Goal: Information Seeking & Learning: Learn about a topic

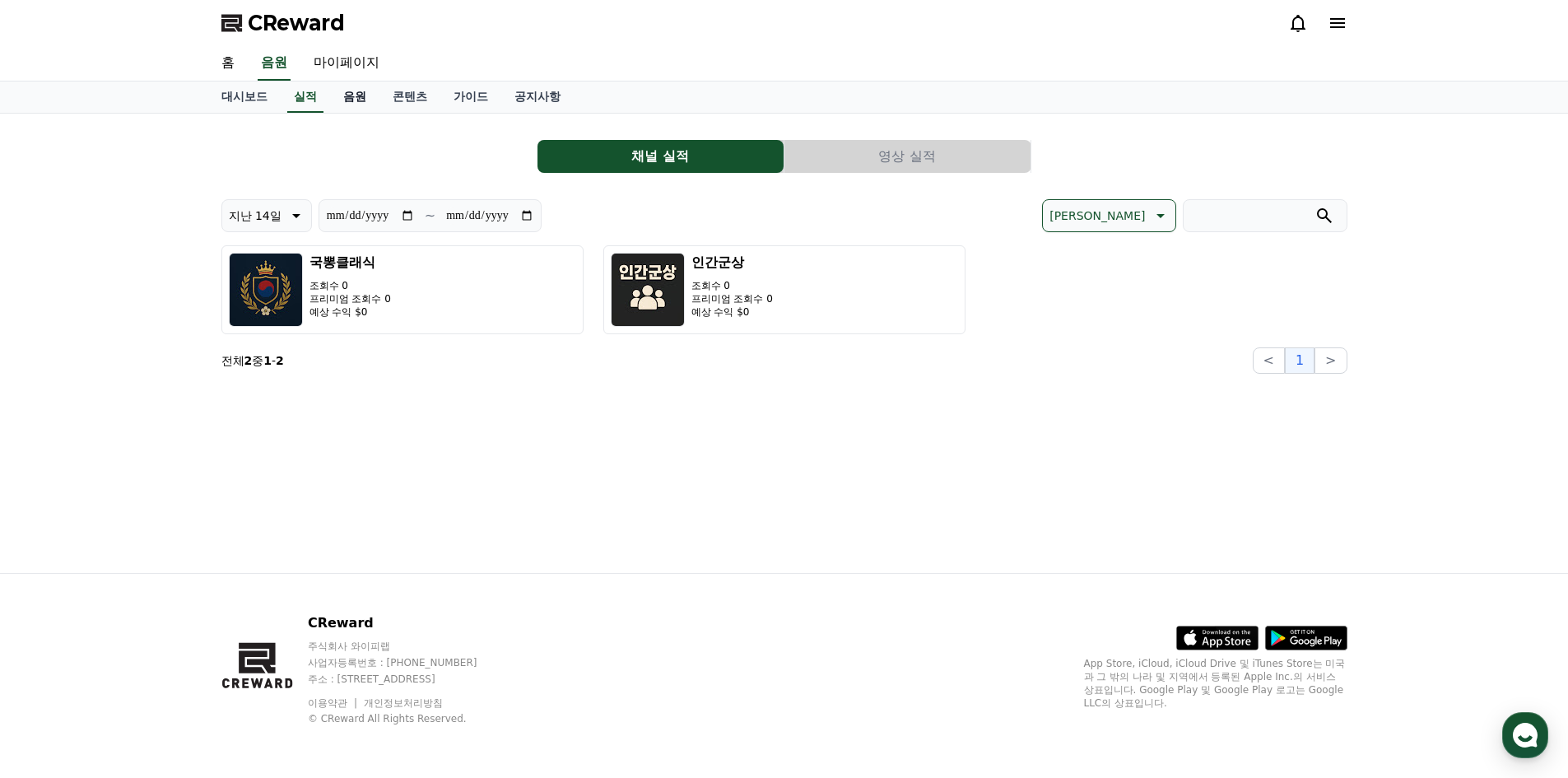
click at [360, 101] on link "음원" at bounding box center [355, 97] width 50 height 31
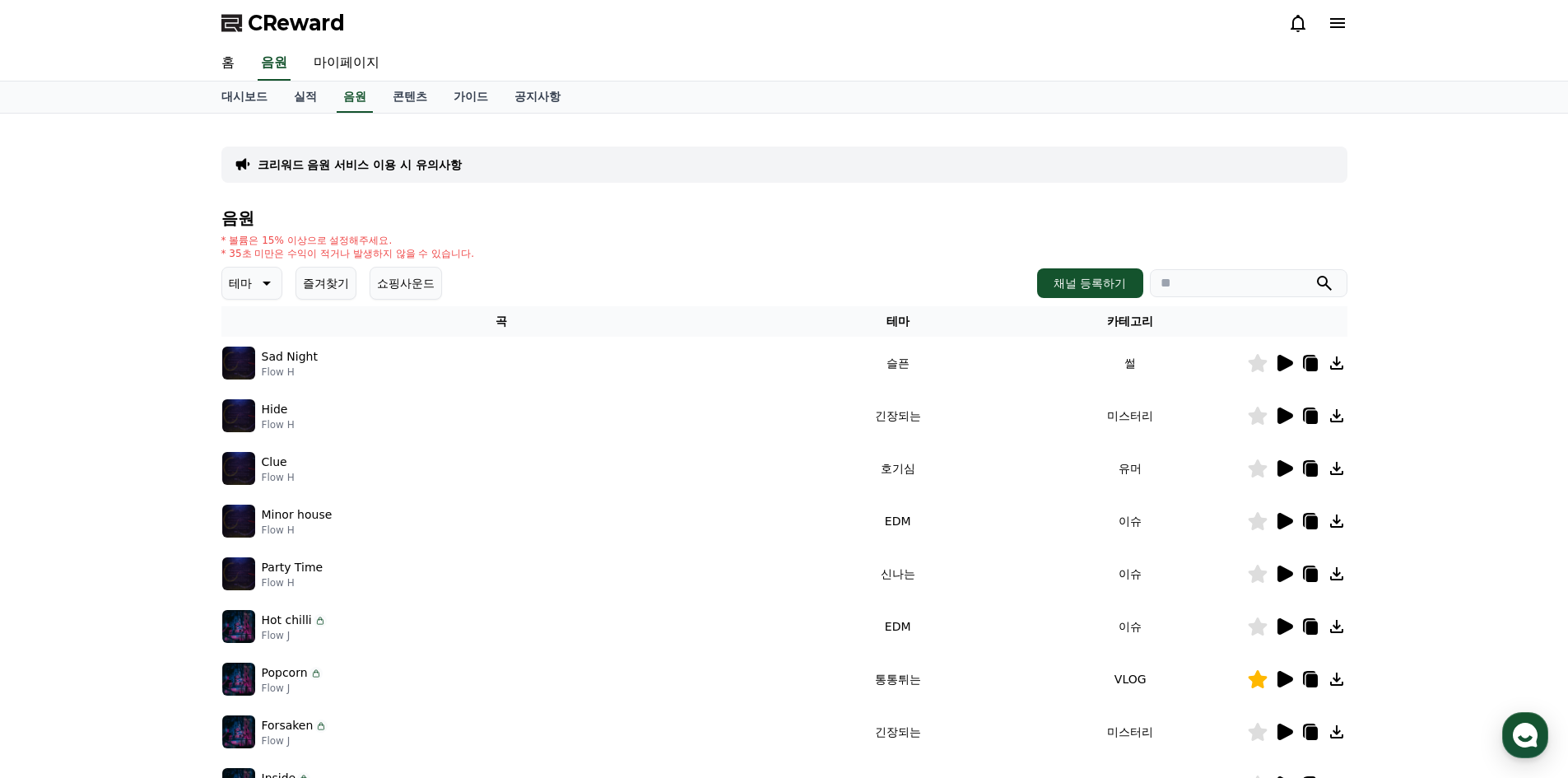
click at [1280, 566] on icon at bounding box center [1286, 573] width 15 height 16
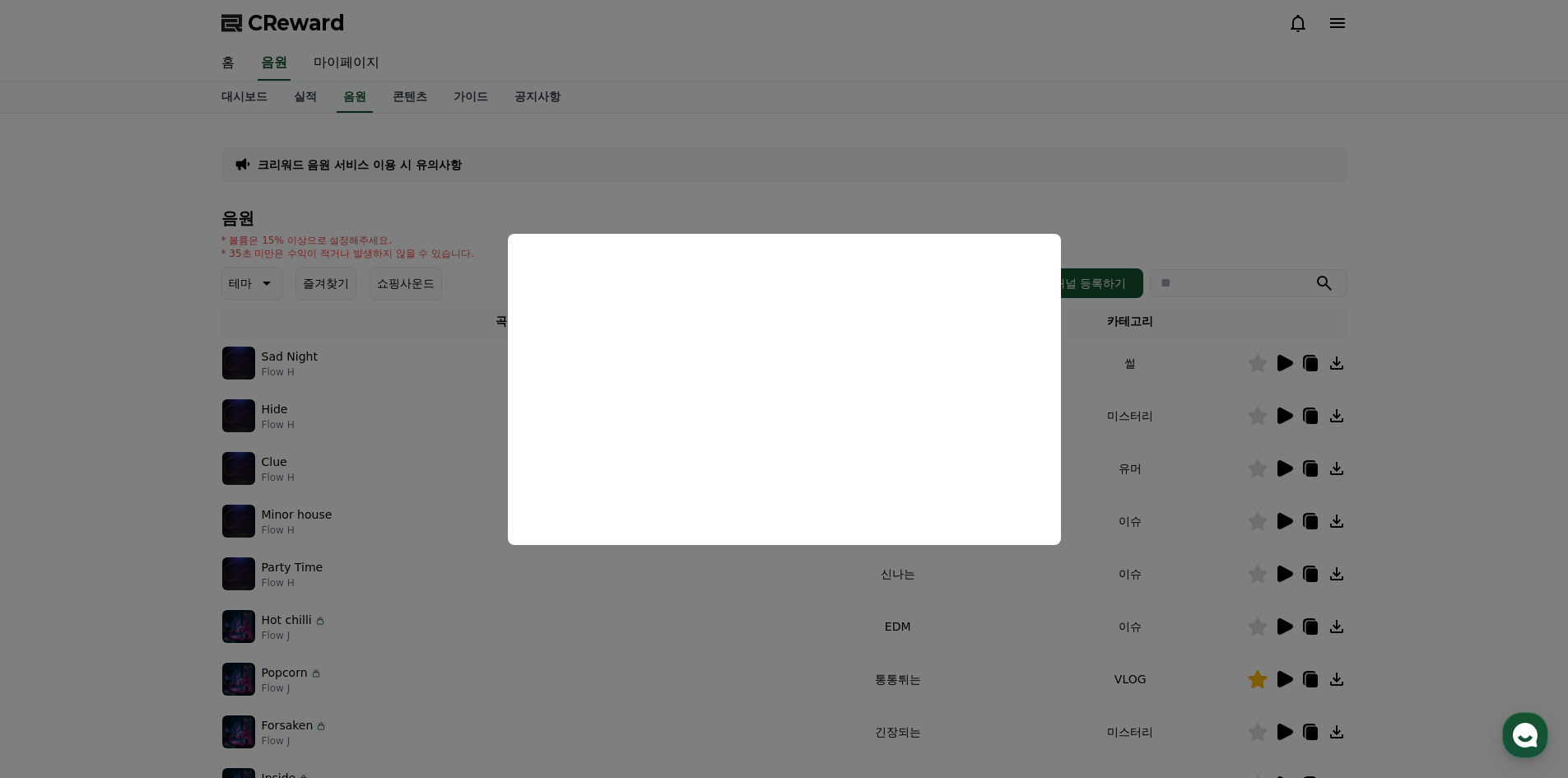
click at [1261, 446] on button "close modal" at bounding box center [784, 389] width 1568 height 778
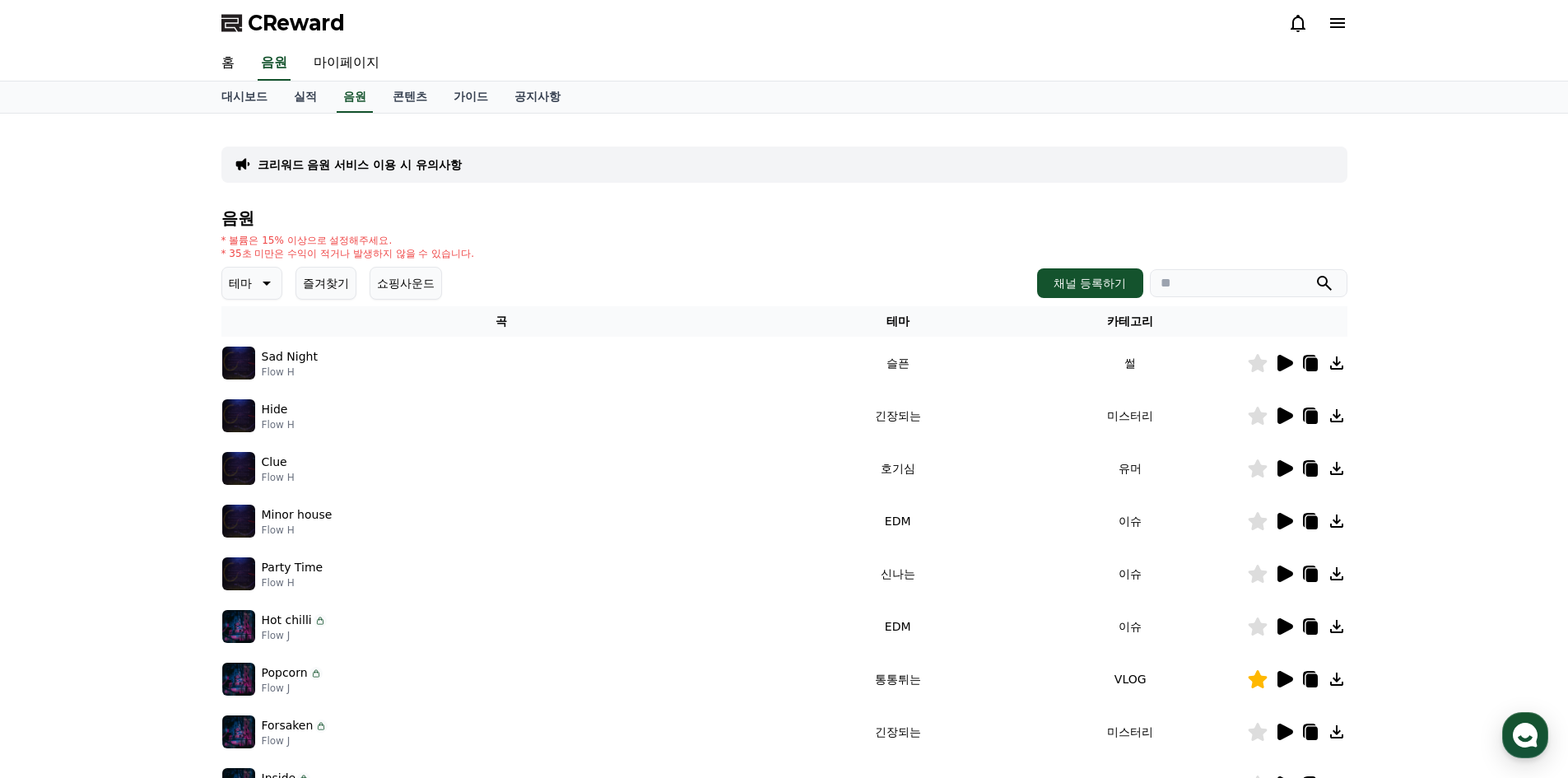
click at [1281, 413] on icon at bounding box center [1286, 415] width 15 height 16
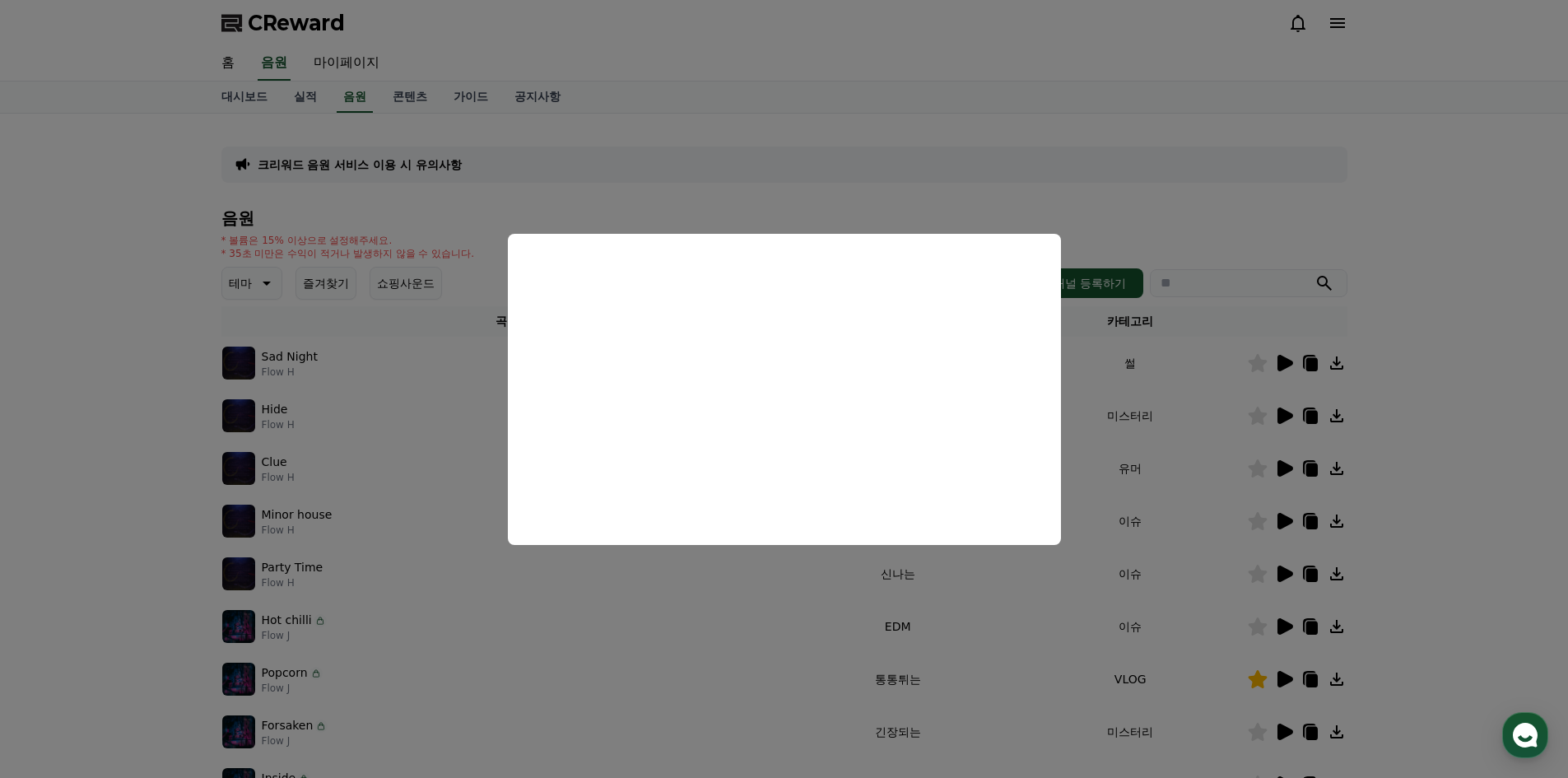
click at [1279, 361] on button "close modal" at bounding box center [784, 389] width 1568 height 778
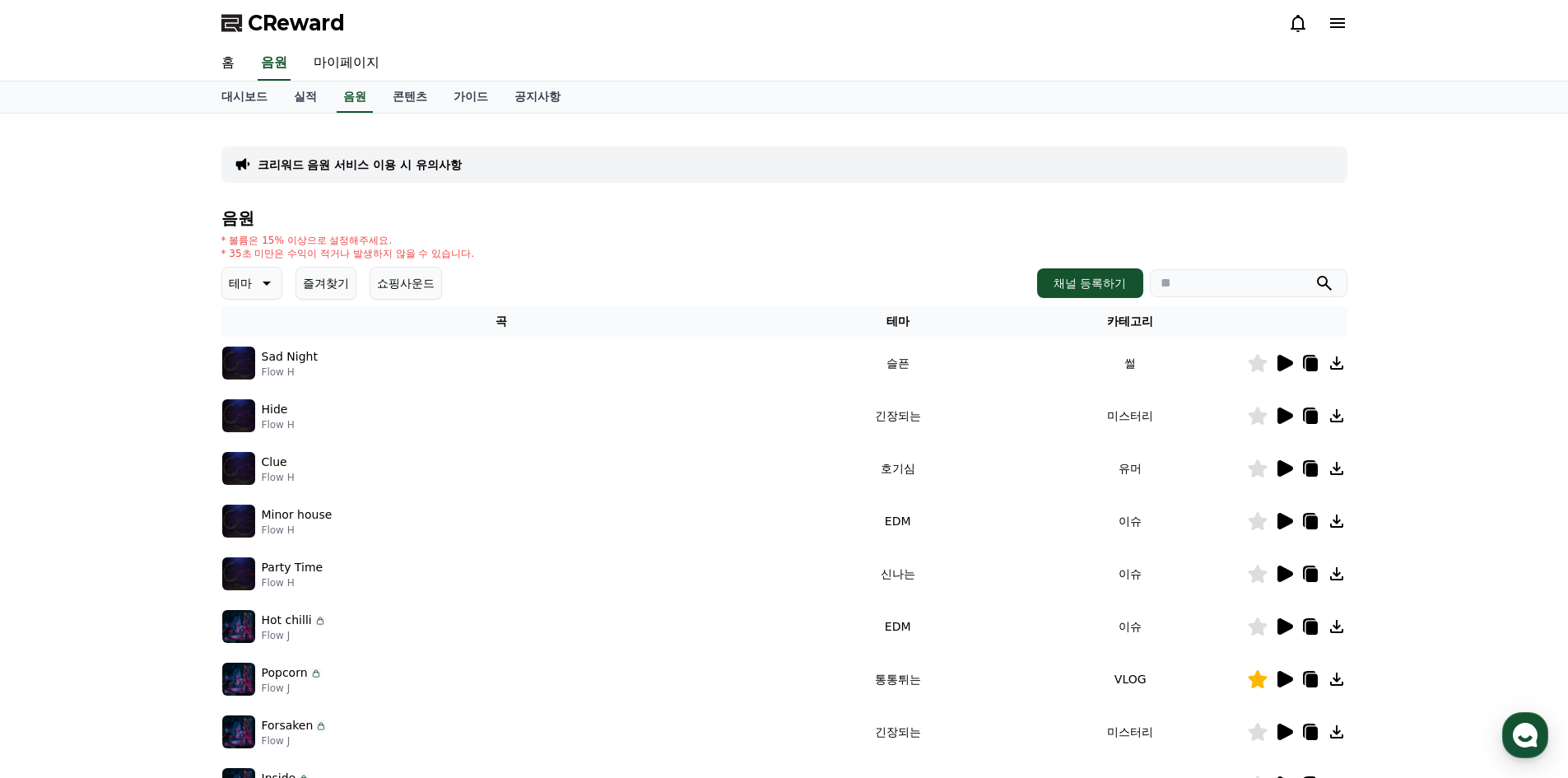
click at [1279, 361] on icon at bounding box center [1286, 363] width 15 height 16
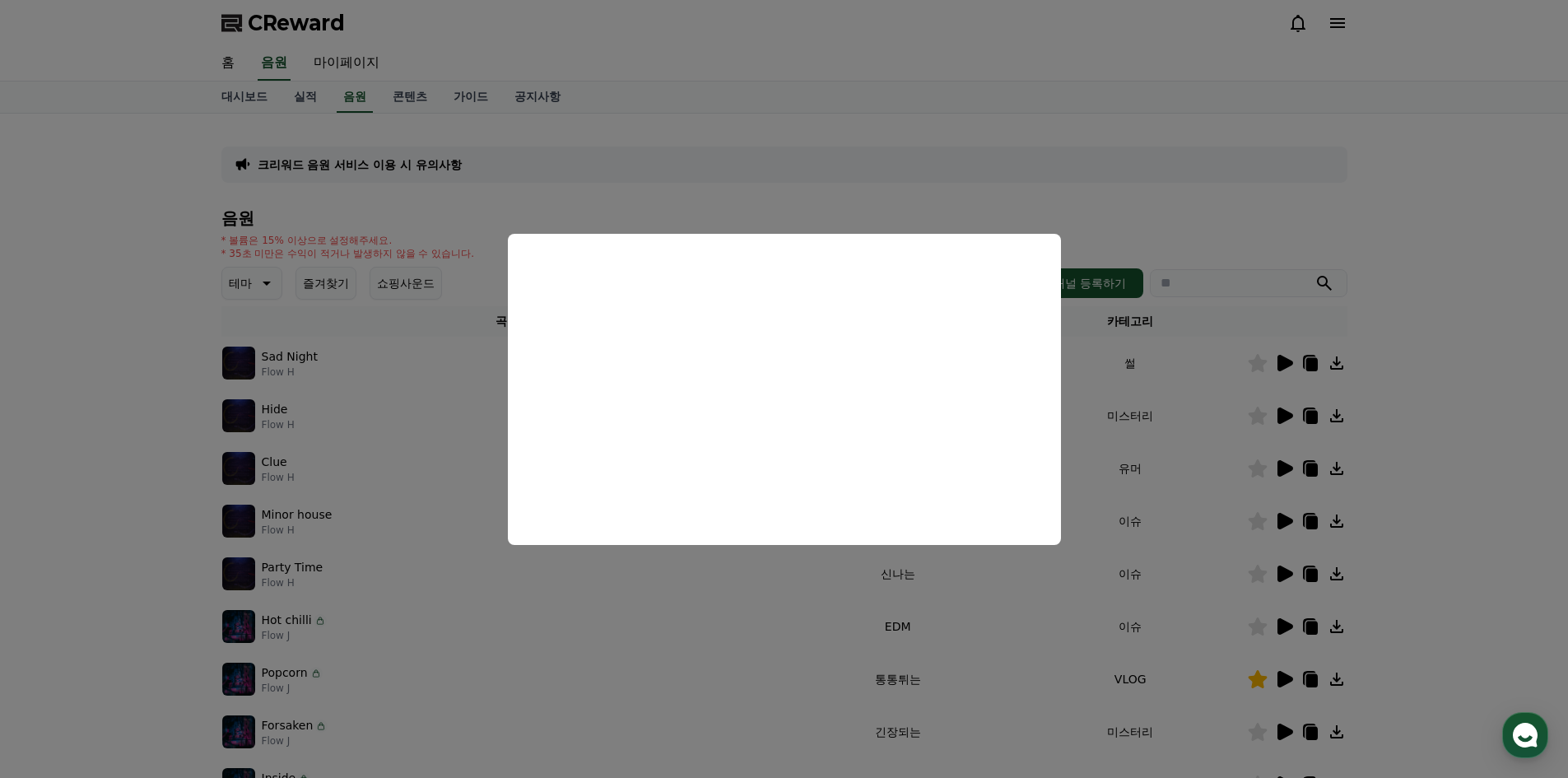
click at [1462, 392] on button "close modal" at bounding box center [784, 389] width 1568 height 778
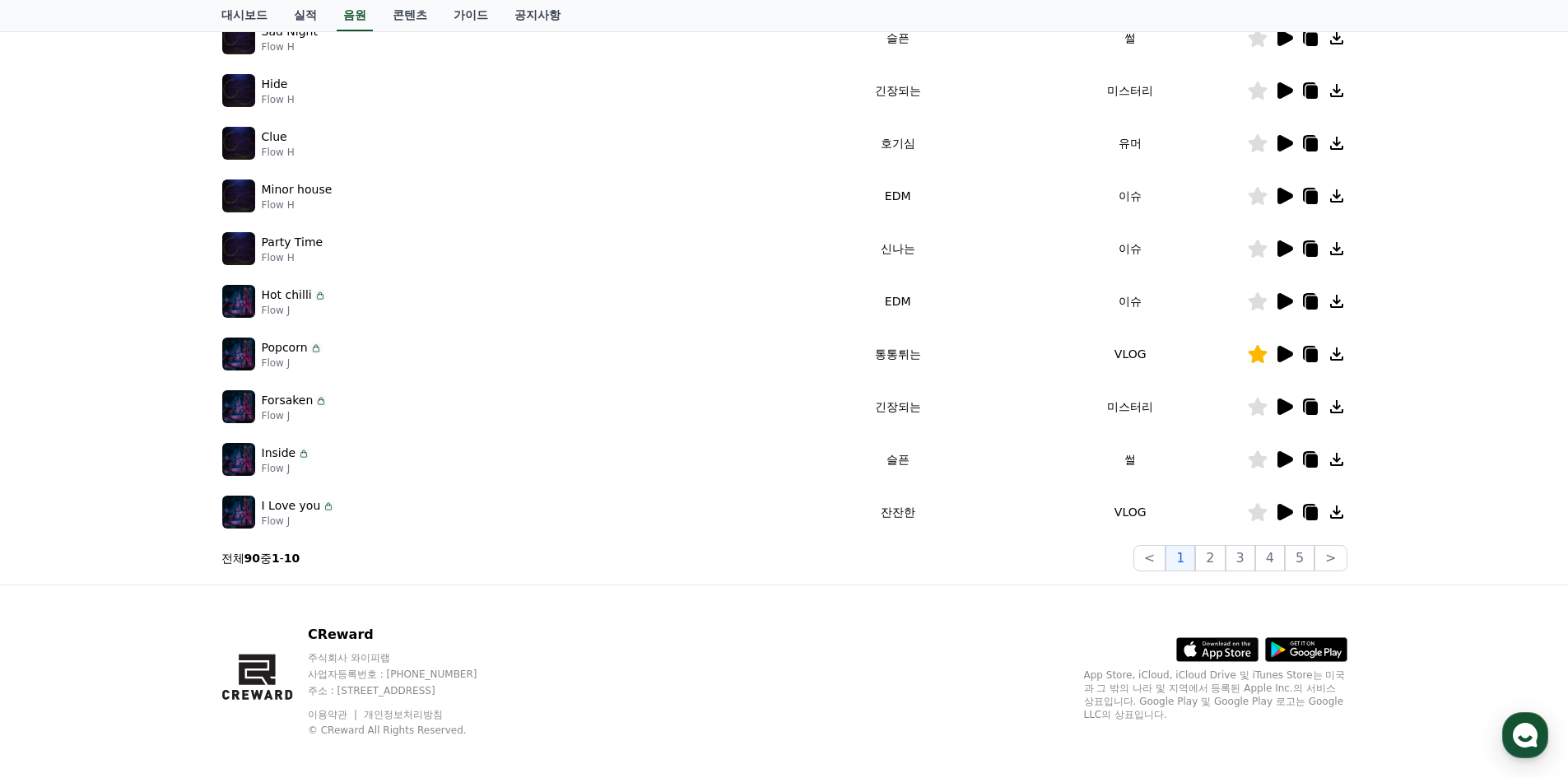
scroll to position [337, 0]
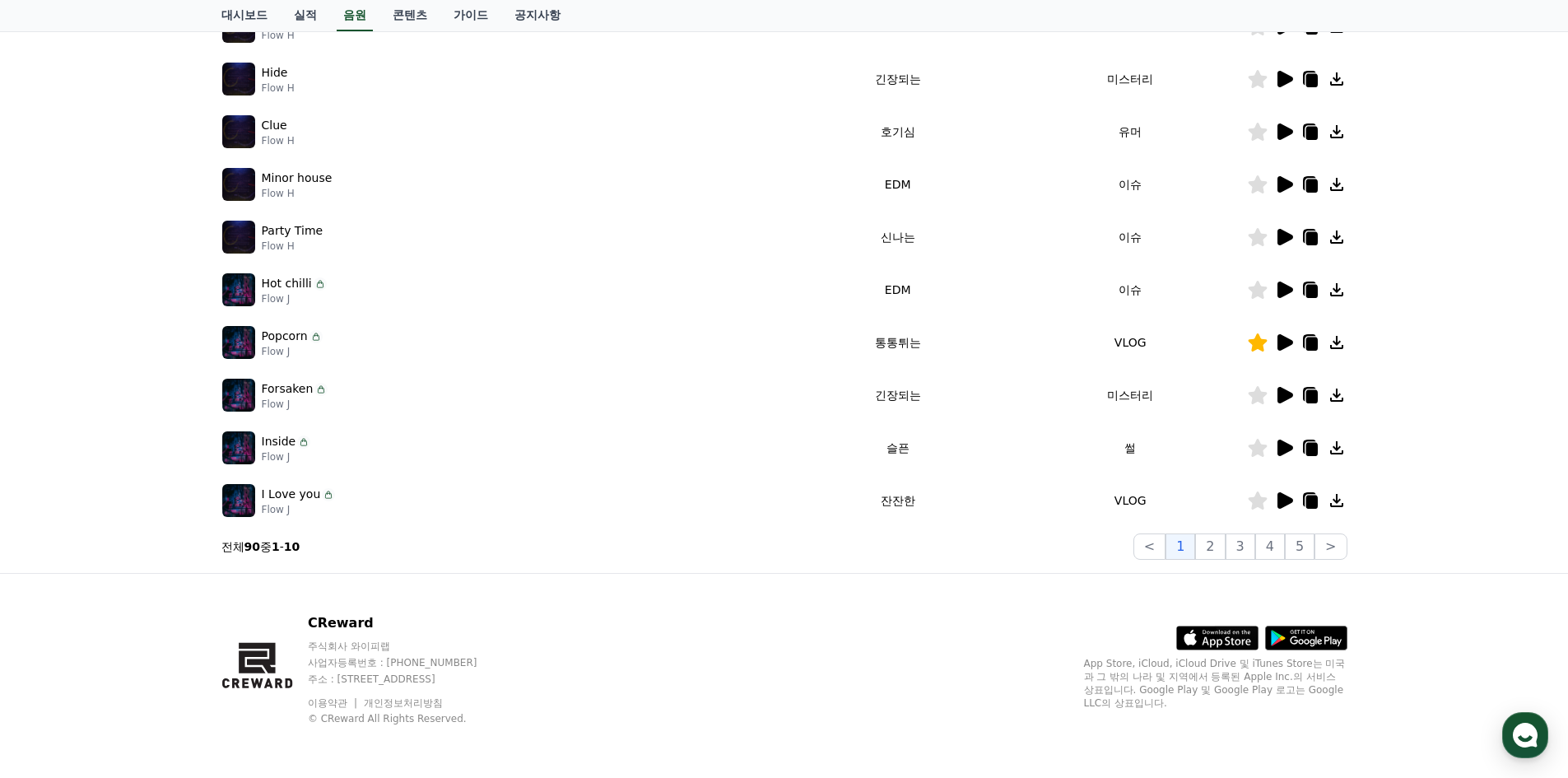
click at [1282, 442] on icon at bounding box center [1286, 448] width 15 height 16
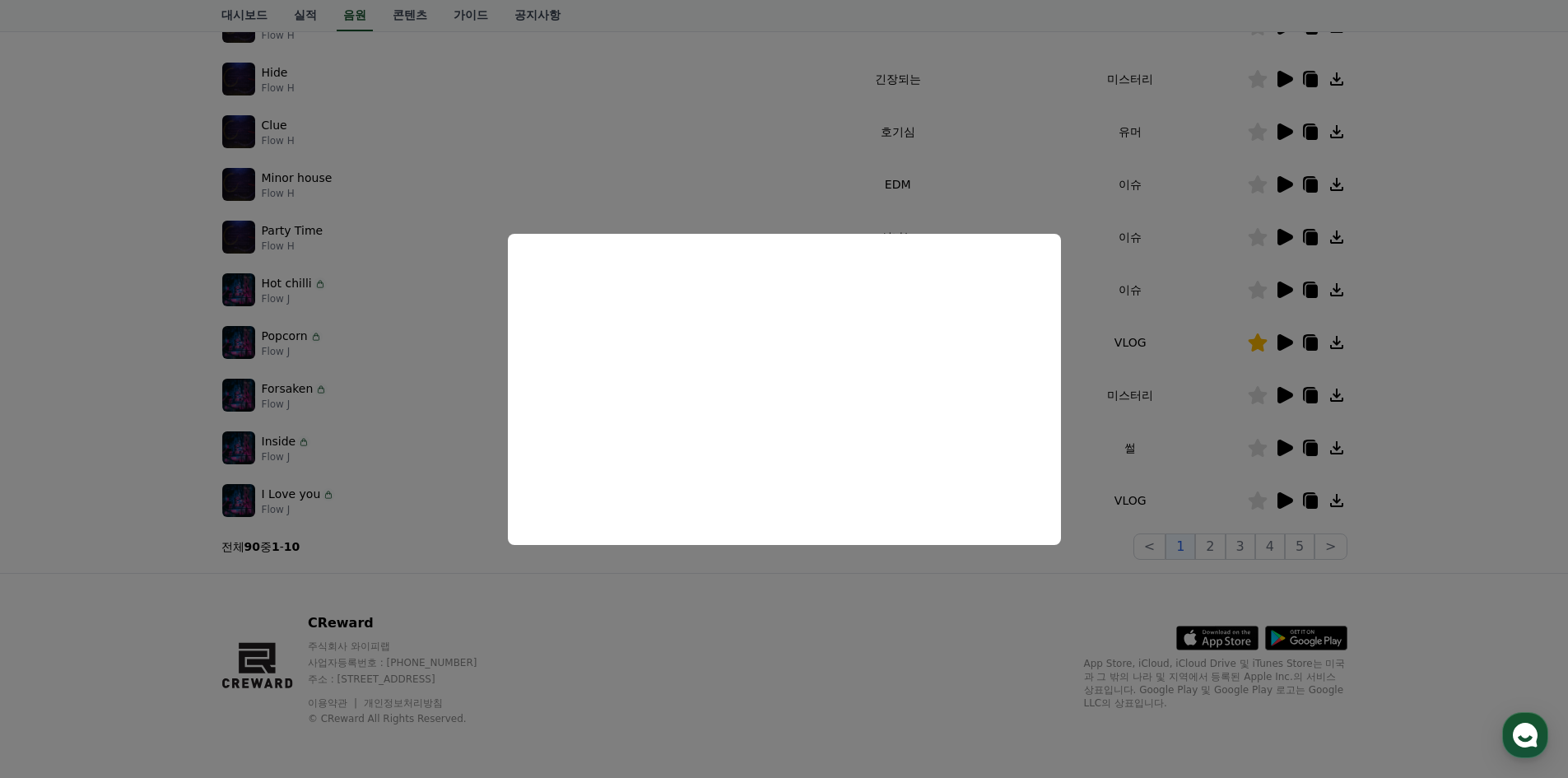
click at [1271, 494] on button "close modal" at bounding box center [784, 389] width 1568 height 778
click at [1278, 494] on icon at bounding box center [1286, 500] width 15 height 16
click at [1283, 337] on button "close modal" at bounding box center [784, 389] width 1568 height 778
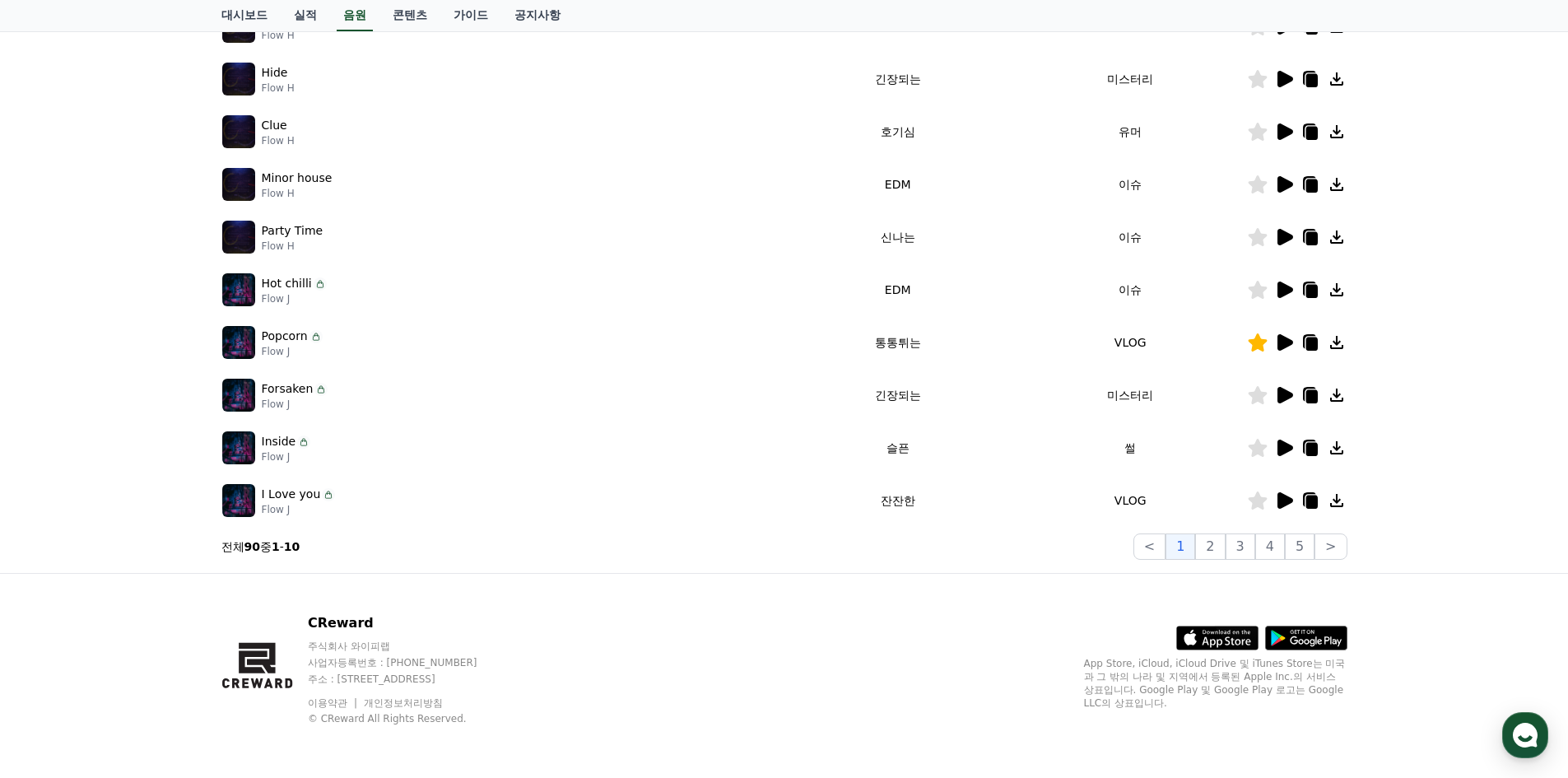
click at [1283, 337] on icon at bounding box center [1286, 342] width 15 height 16
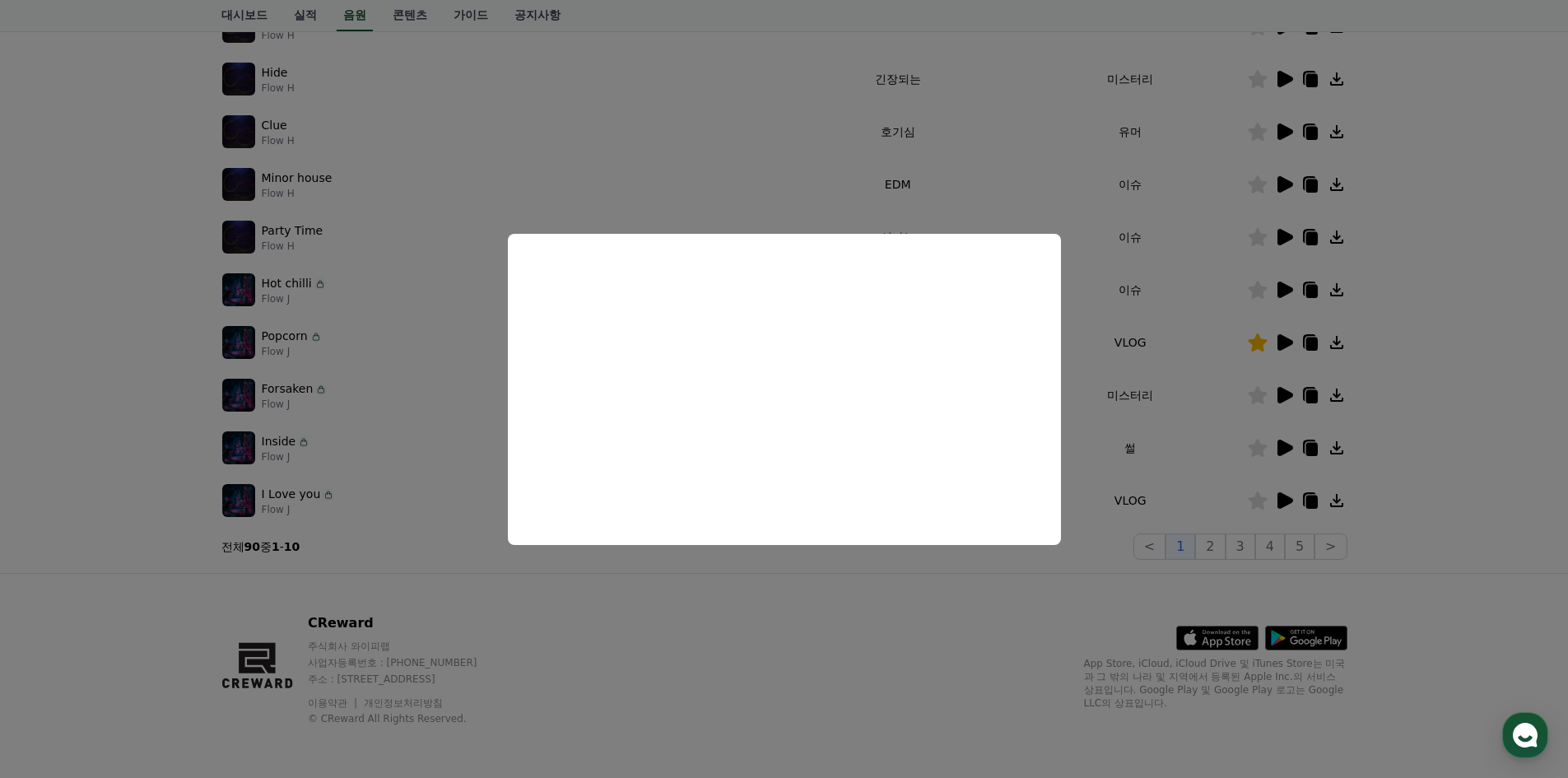
click at [1438, 382] on button "close modal" at bounding box center [784, 389] width 1568 height 778
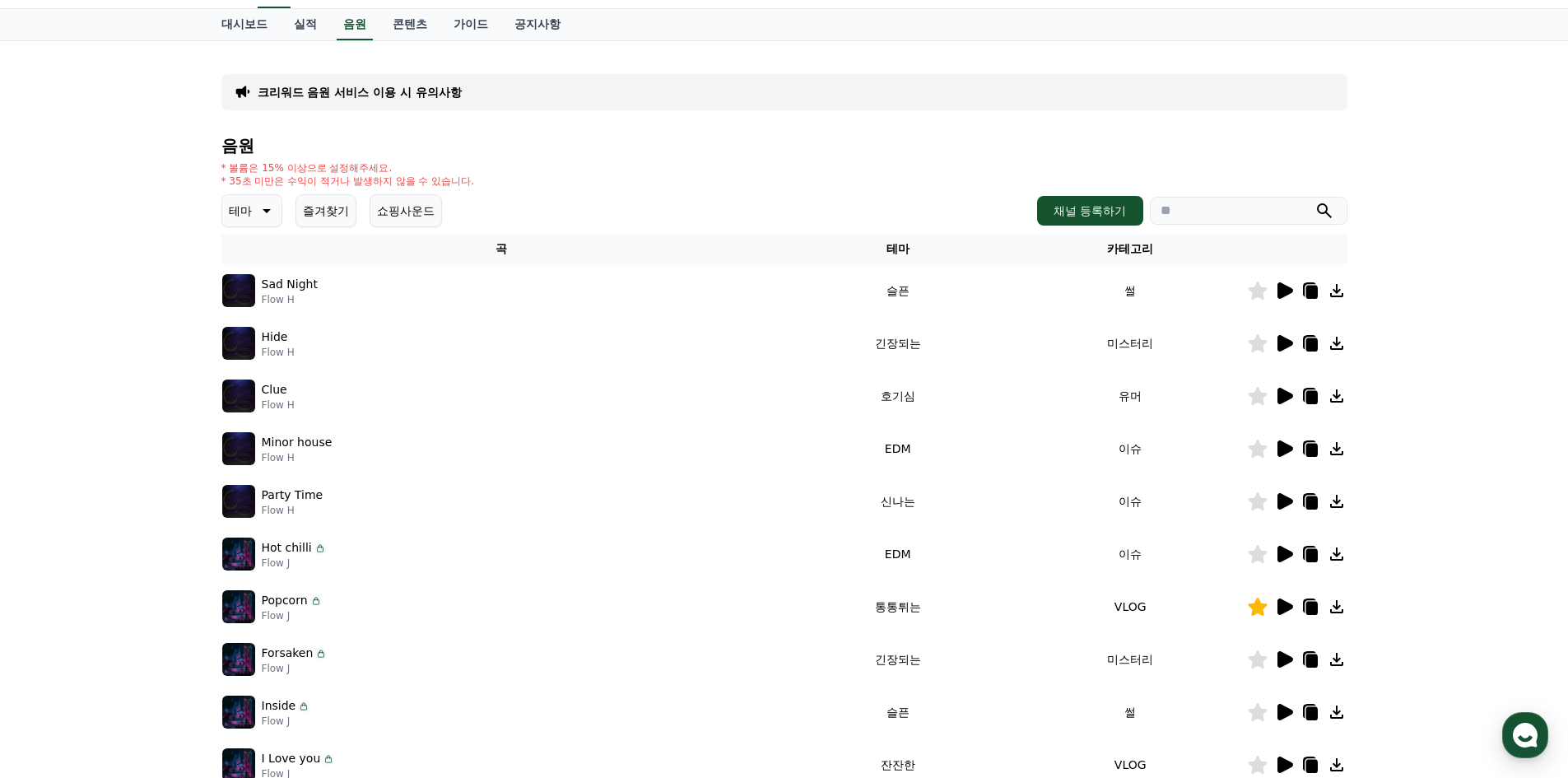
scroll to position [8, 0]
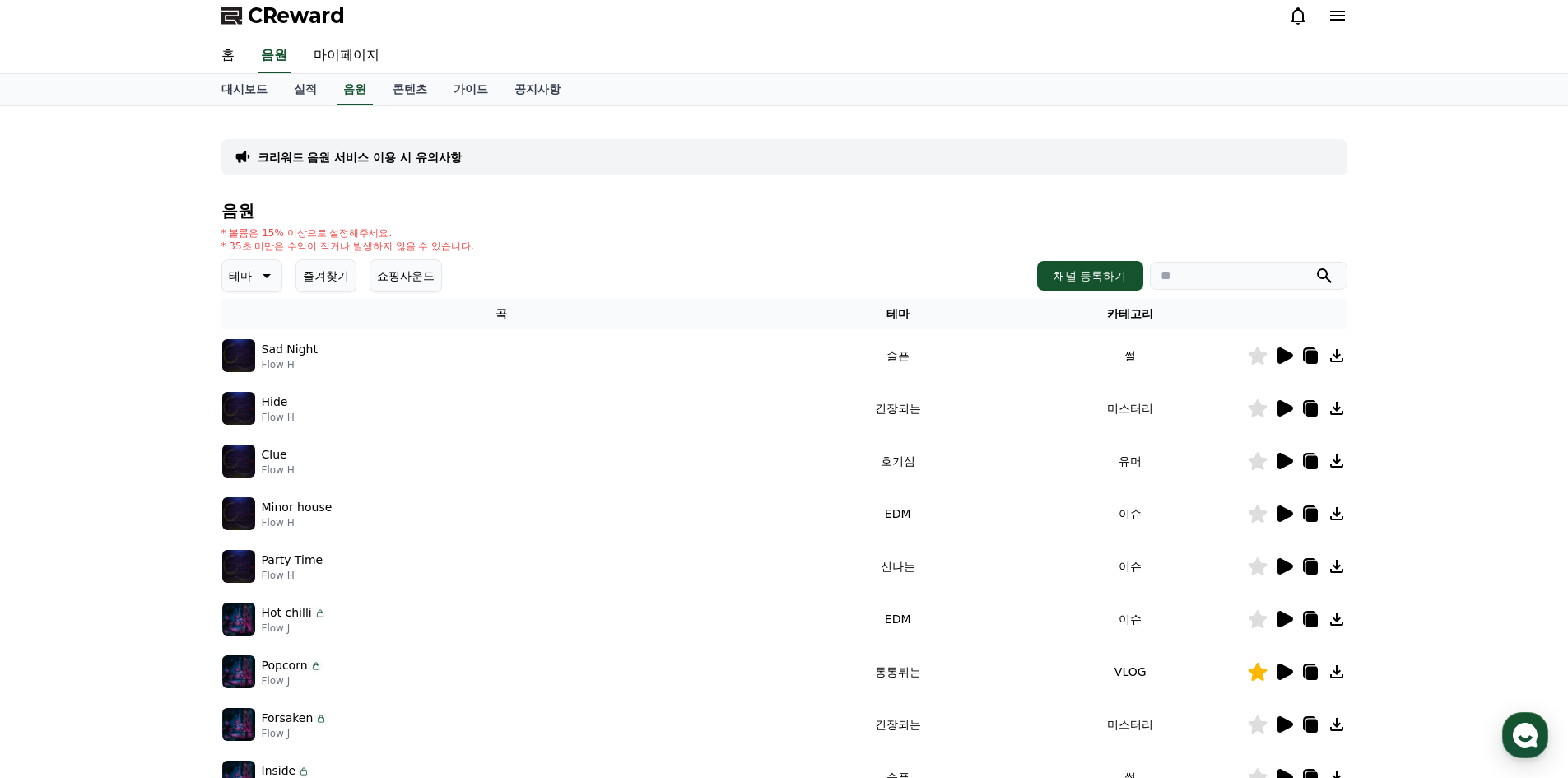
click at [341, 280] on button "즐겨찾기" at bounding box center [326, 275] width 61 height 33
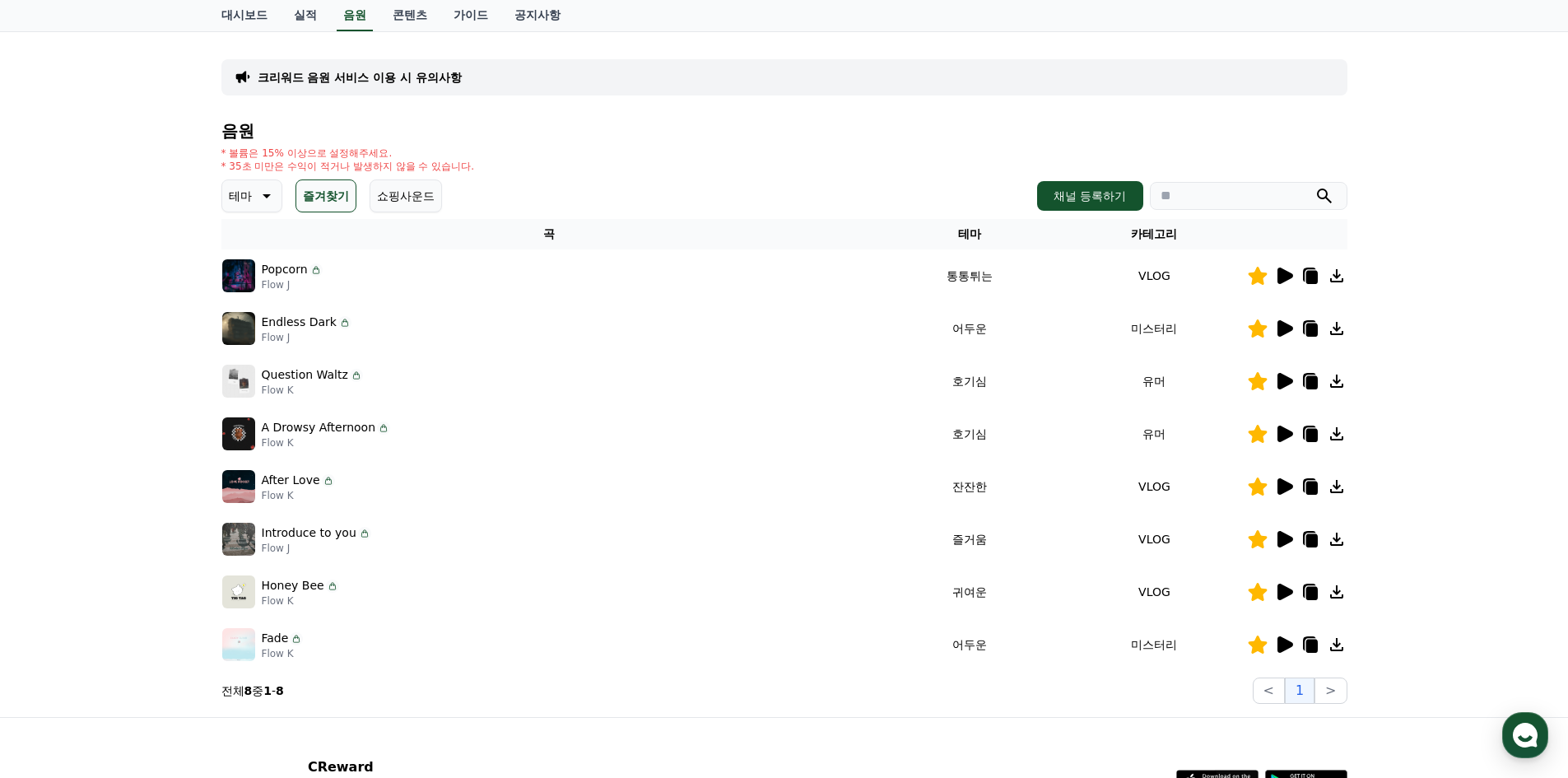
scroll to position [90, 0]
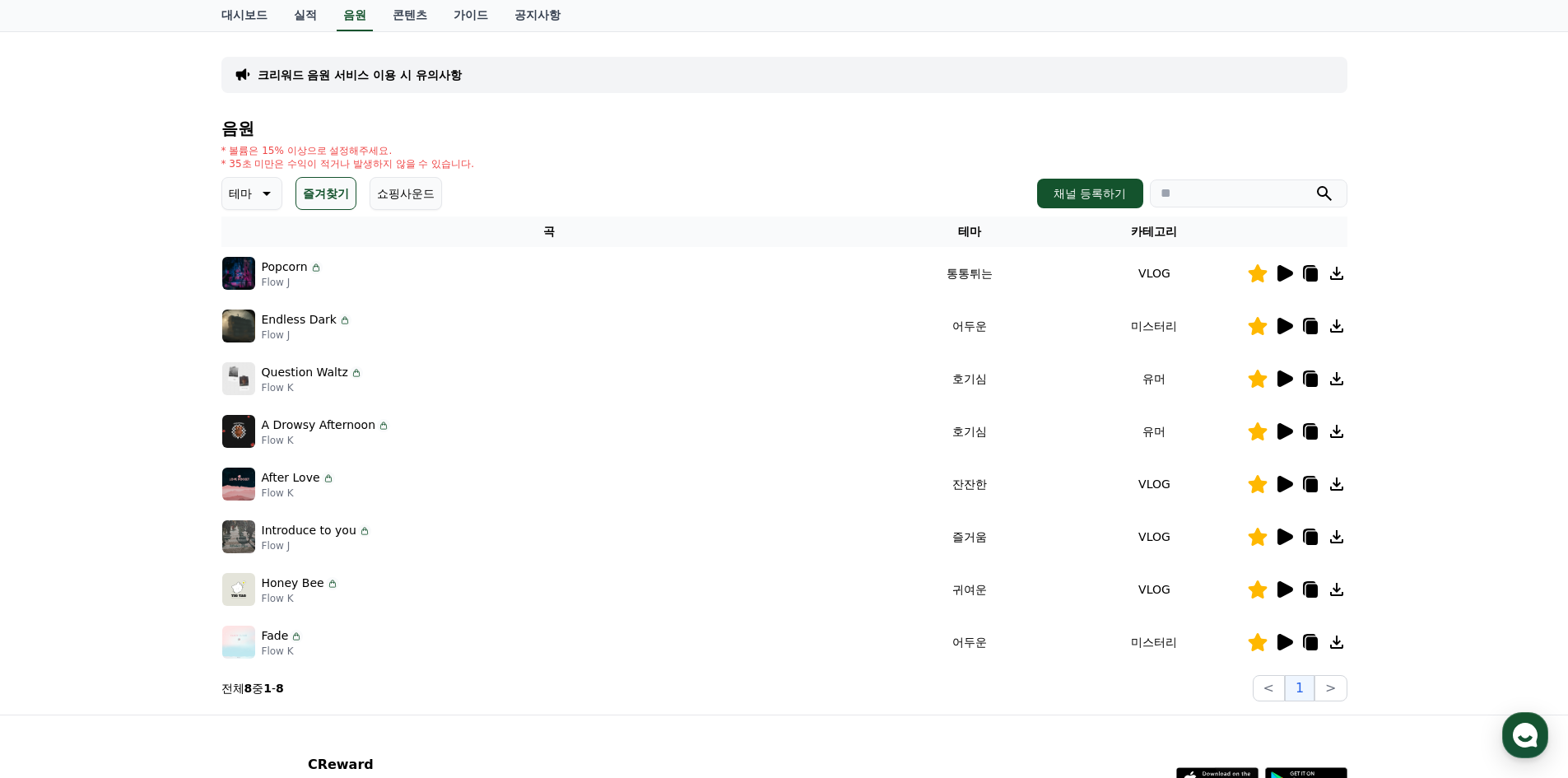
click at [1290, 273] on icon at bounding box center [1286, 273] width 15 height 16
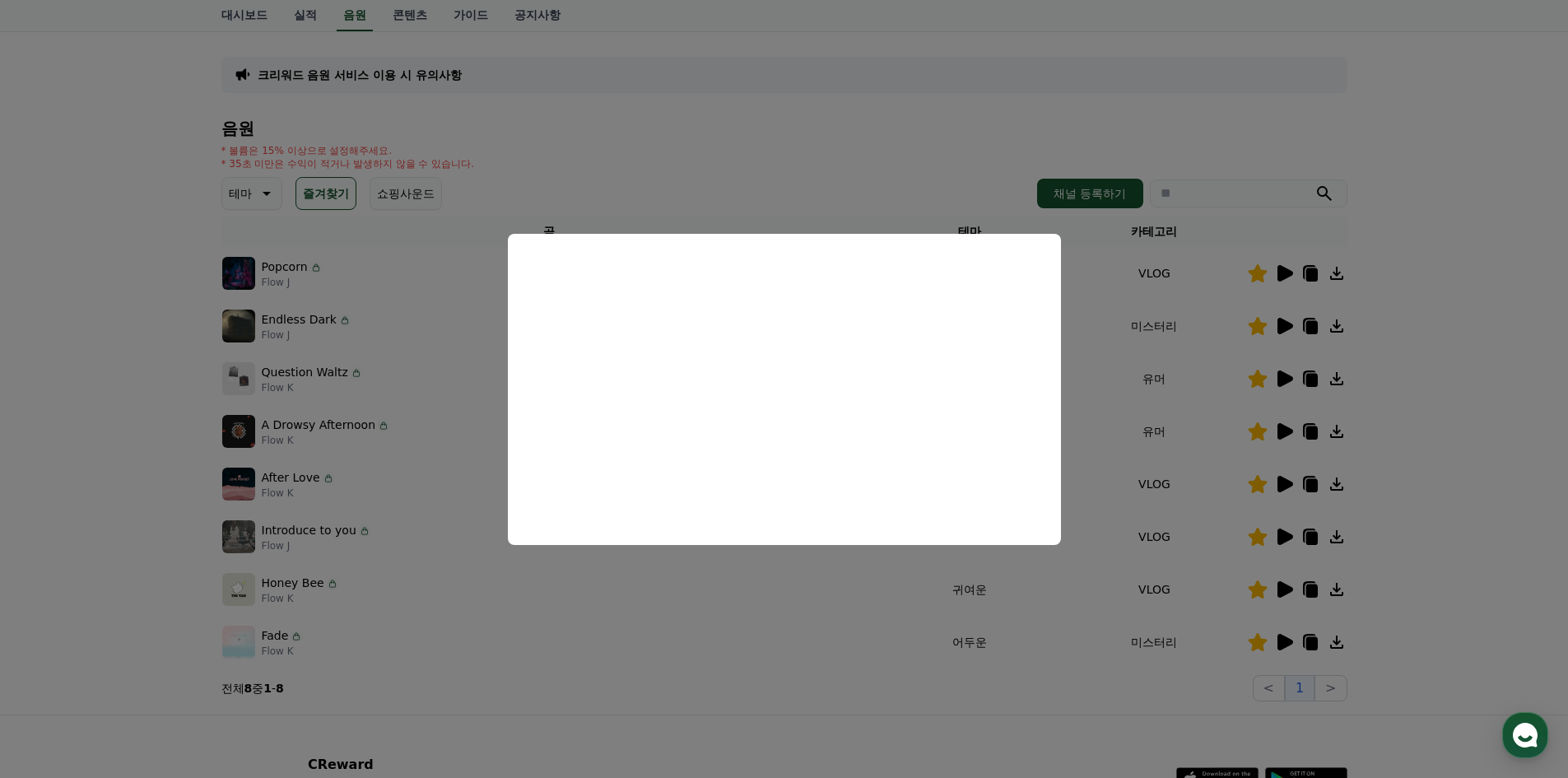
click at [1285, 320] on button "close modal" at bounding box center [784, 389] width 1568 height 778
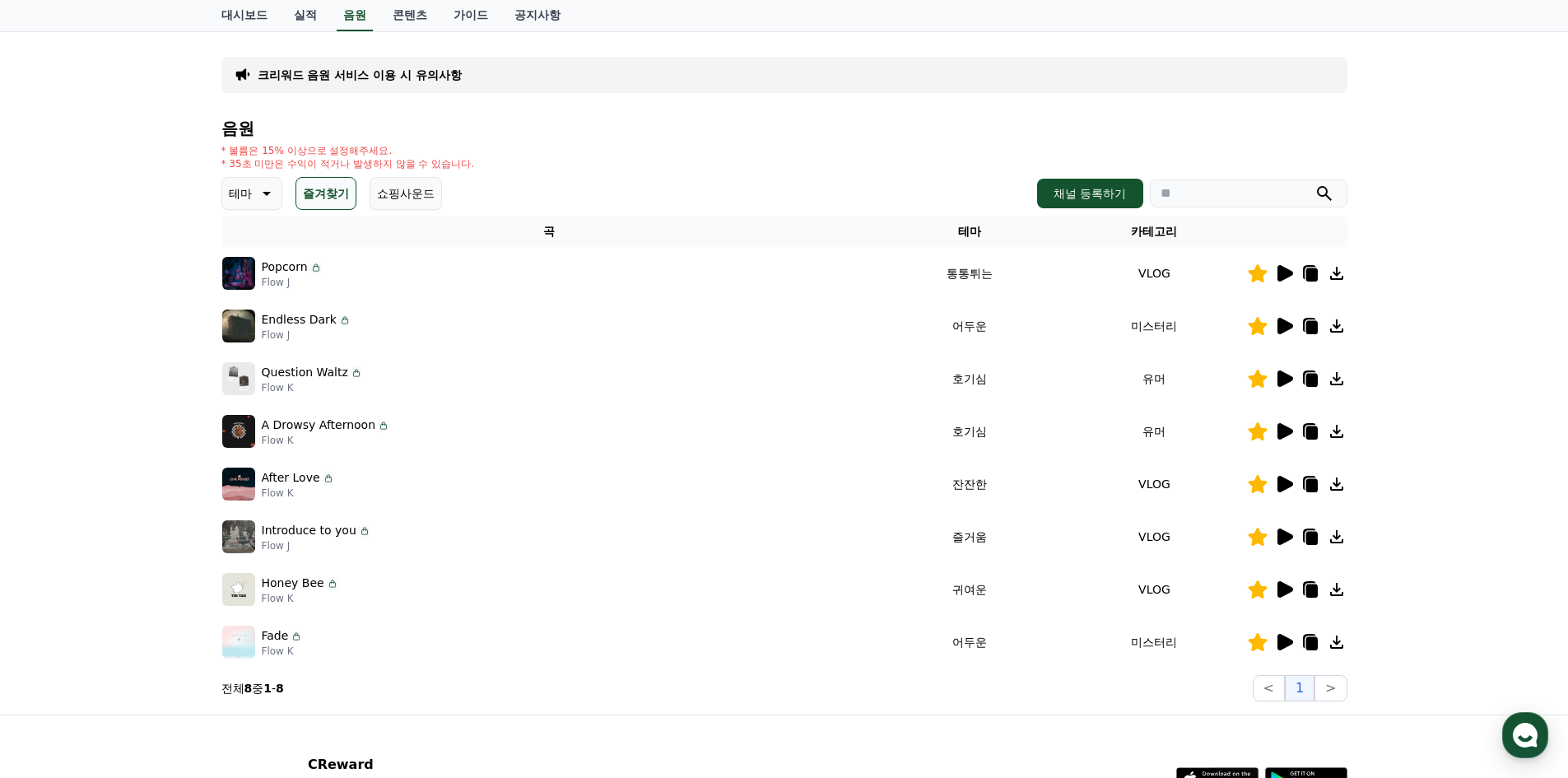
click at [1285, 320] on icon at bounding box center [1284, 326] width 20 height 20
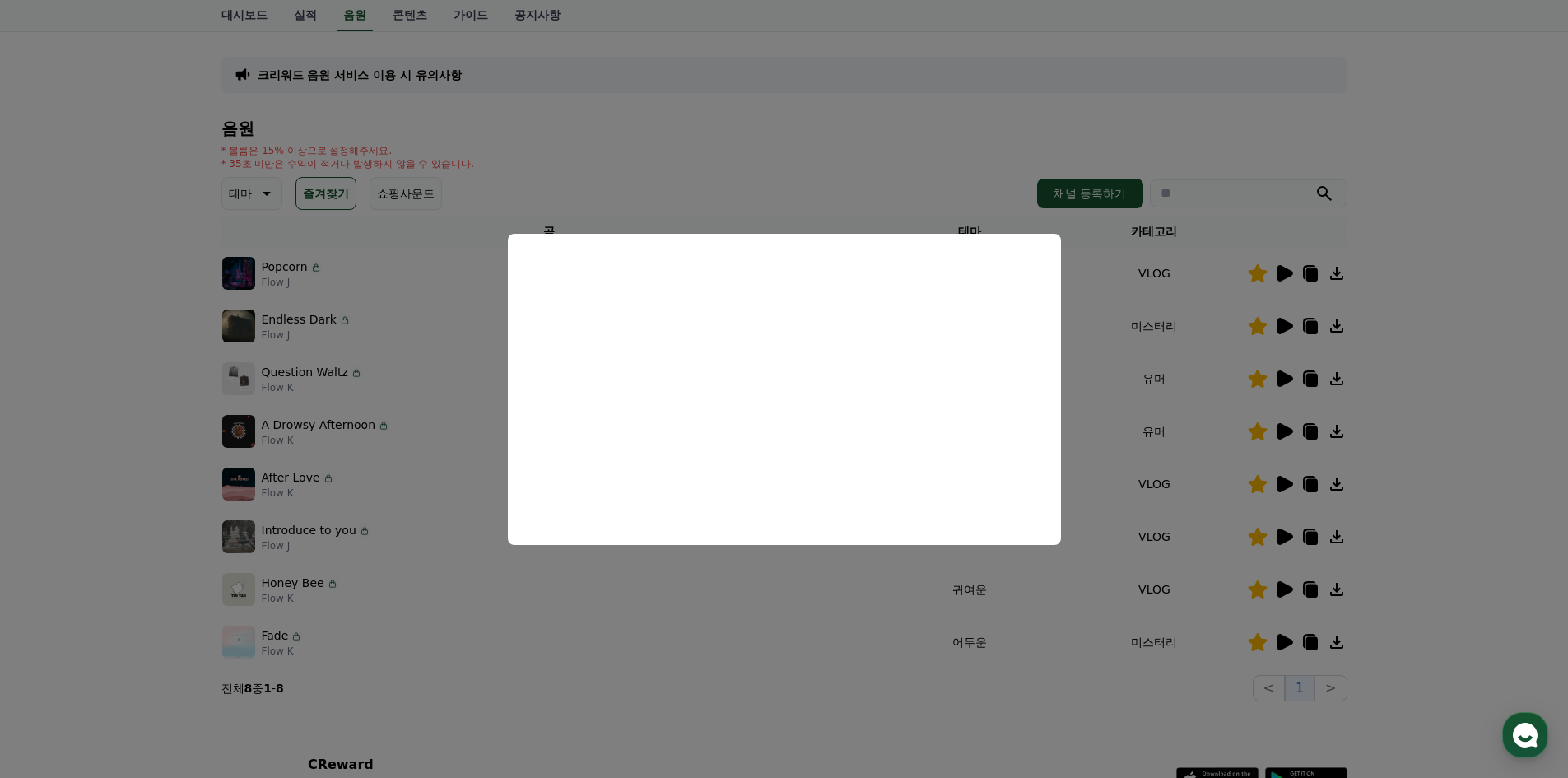
click at [1292, 379] on button "close modal" at bounding box center [784, 389] width 1568 height 778
click at [1292, 379] on icon at bounding box center [1286, 378] width 15 height 16
click at [1289, 430] on button "close modal" at bounding box center [784, 389] width 1568 height 778
click at [1289, 430] on icon at bounding box center [1286, 431] width 15 height 16
click at [1287, 588] on button "close modal" at bounding box center [784, 389] width 1568 height 778
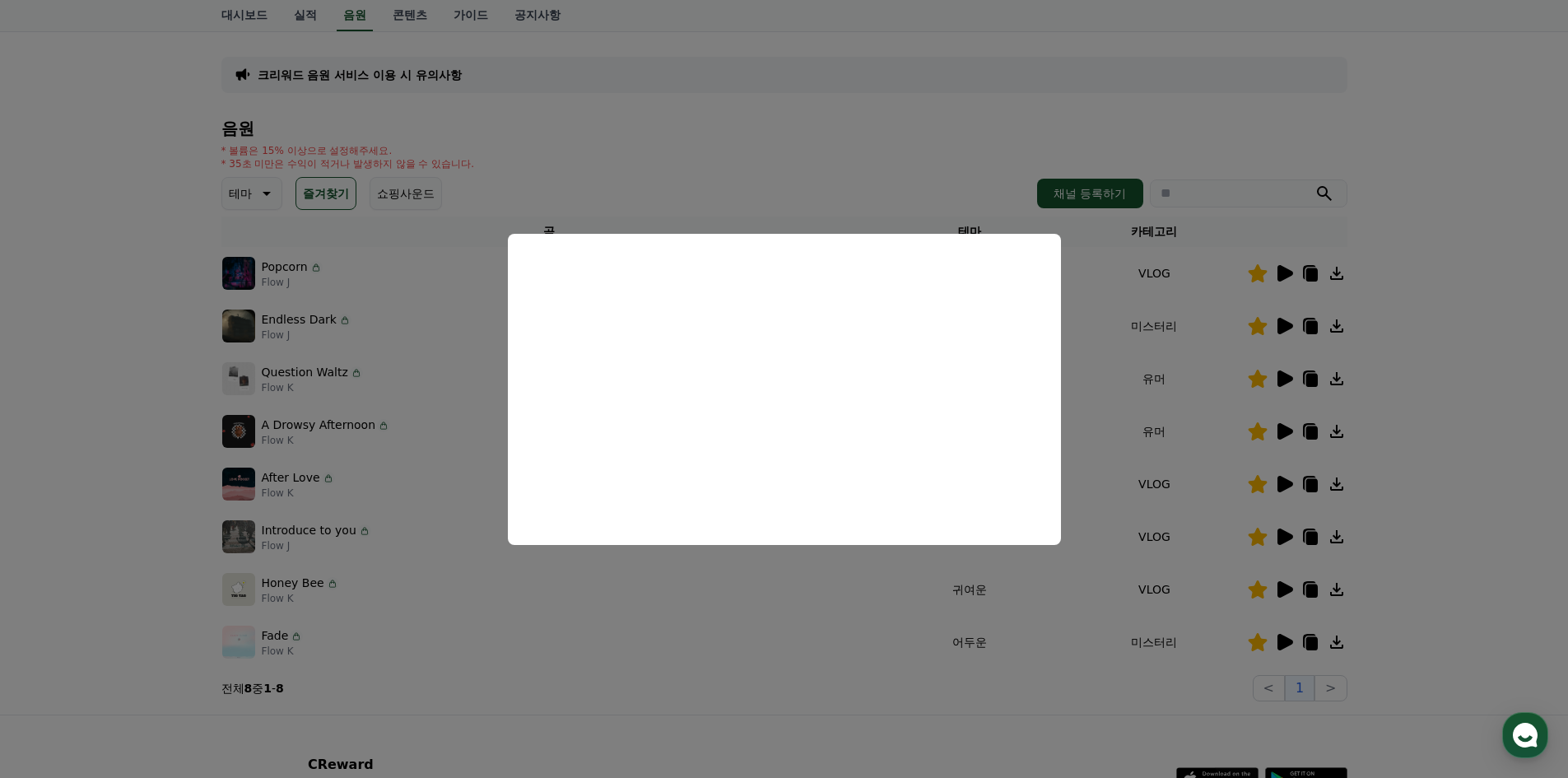
click at [1287, 588] on icon at bounding box center [1286, 589] width 15 height 16
click at [1286, 648] on button "close modal" at bounding box center [784, 389] width 1568 height 778
click at [1280, 644] on icon at bounding box center [1286, 642] width 15 height 16
click at [1281, 539] on button "close modal" at bounding box center [784, 389] width 1568 height 778
click at [1281, 539] on icon at bounding box center [1286, 536] width 15 height 16
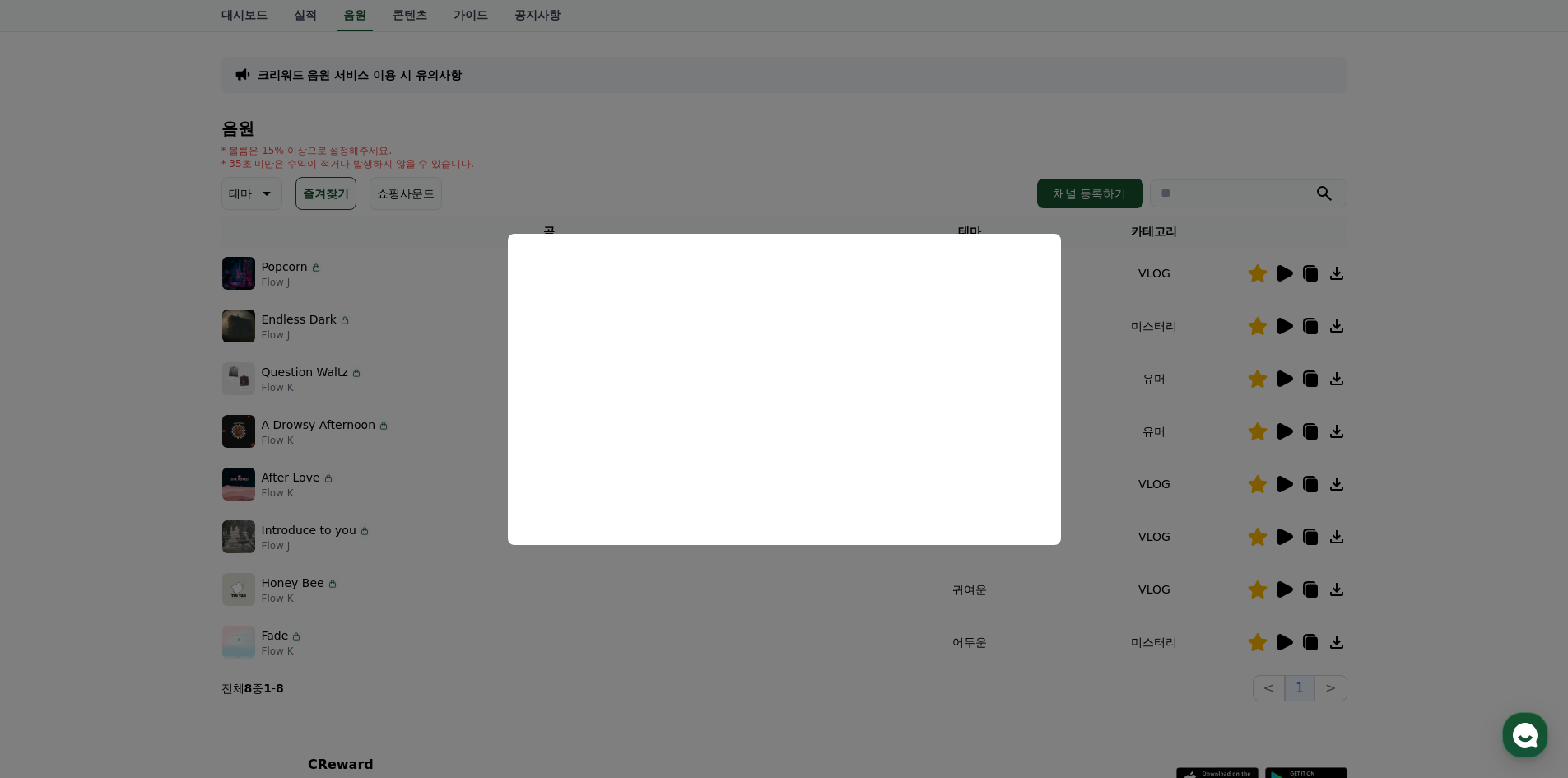
click at [1281, 478] on button "close modal" at bounding box center [784, 389] width 1568 height 778
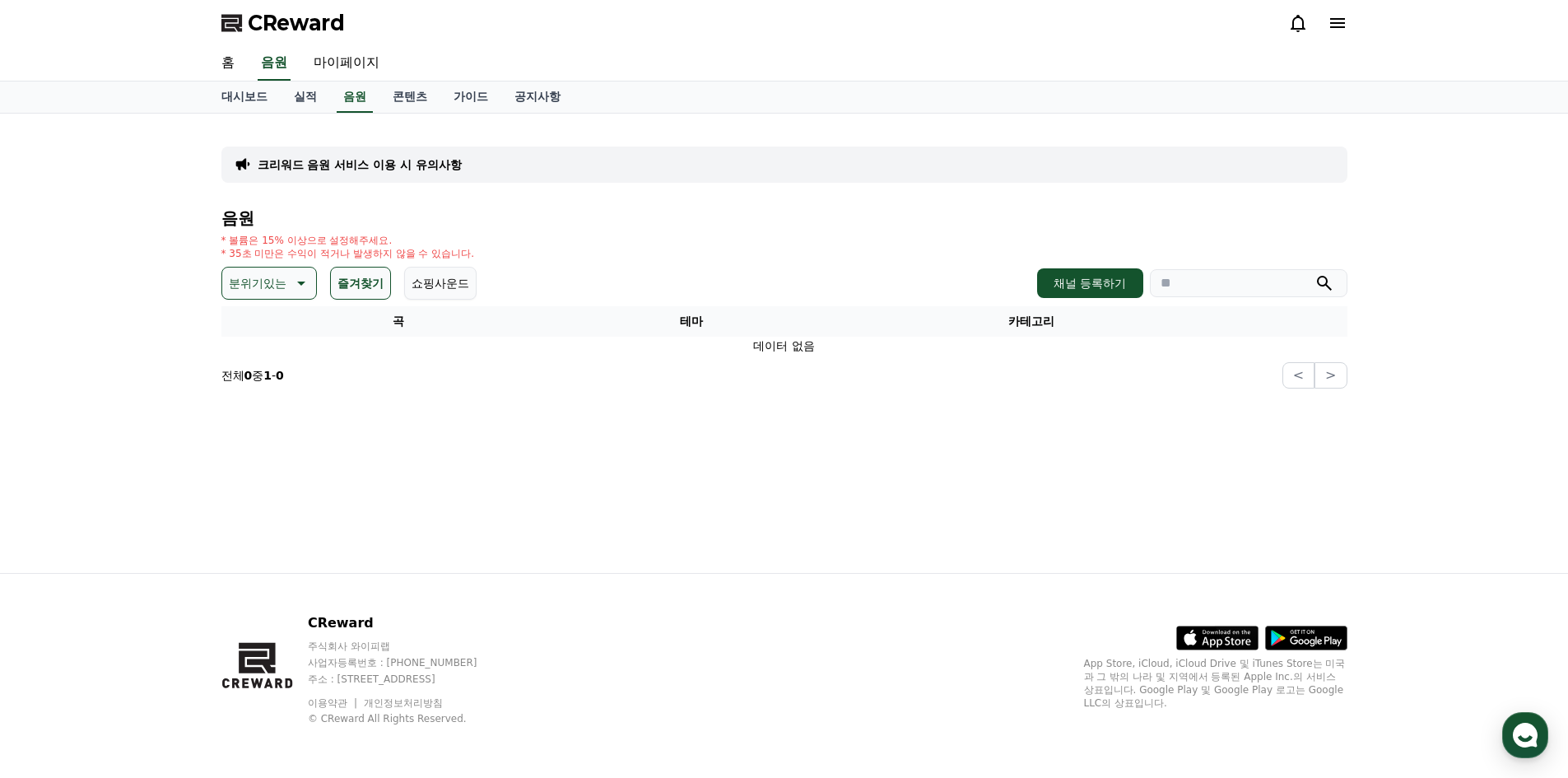
click at [339, 284] on button "즐겨찾기" at bounding box center [360, 283] width 61 height 33
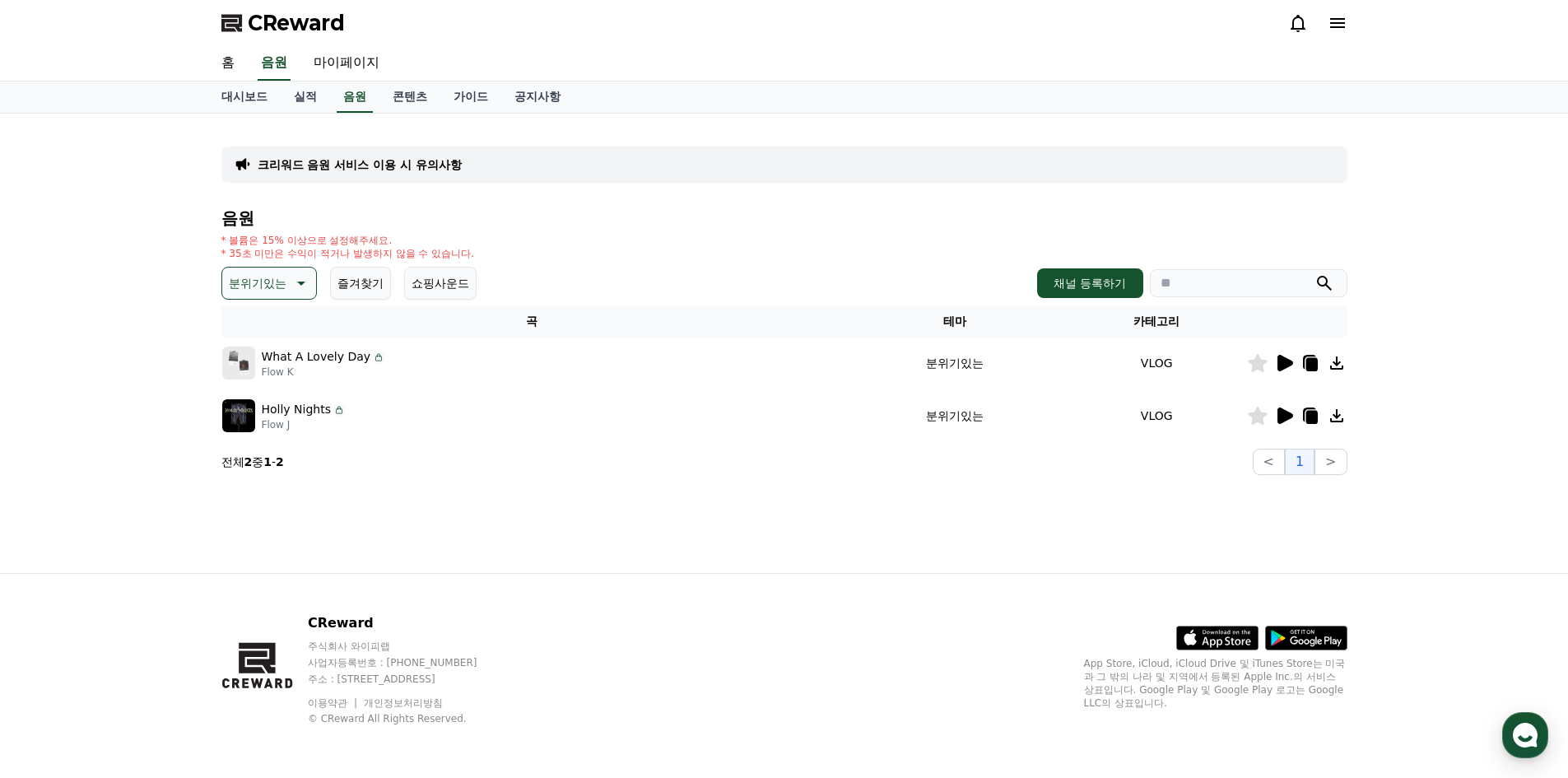
click at [1276, 365] on icon at bounding box center [1284, 363] width 20 height 20
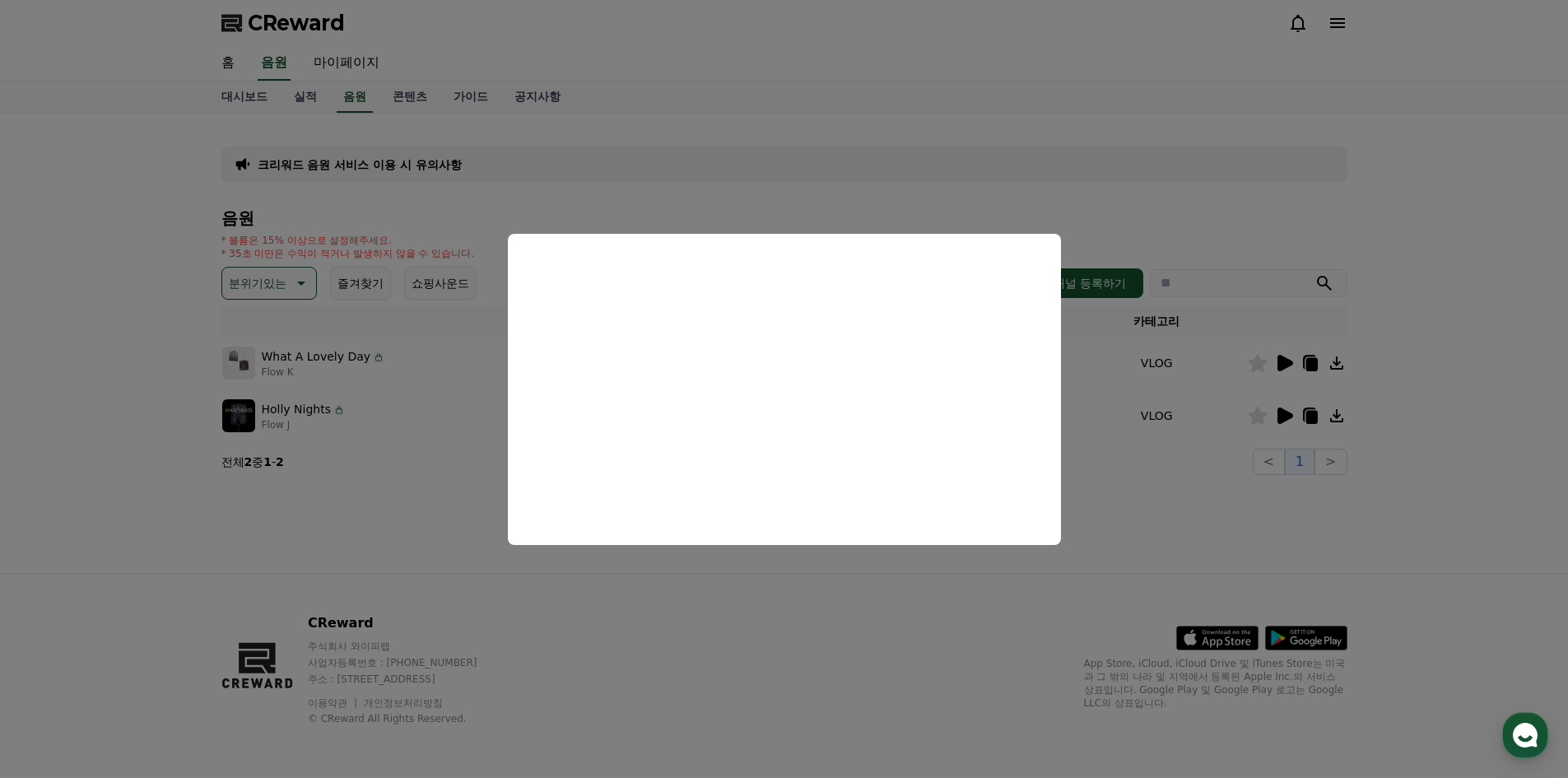
click at [1283, 411] on button "close modal" at bounding box center [784, 389] width 1568 height 778
click at [1283, 411] on icon at bounding box center [1286, 415] width 15 height 16
click at [297, 265] on button "close modal" at bounding box center [784, 389] width 1568 height 778
click at [293, 273] on button "분위기있는" at bounding box center [268, 283] width 95 height 33
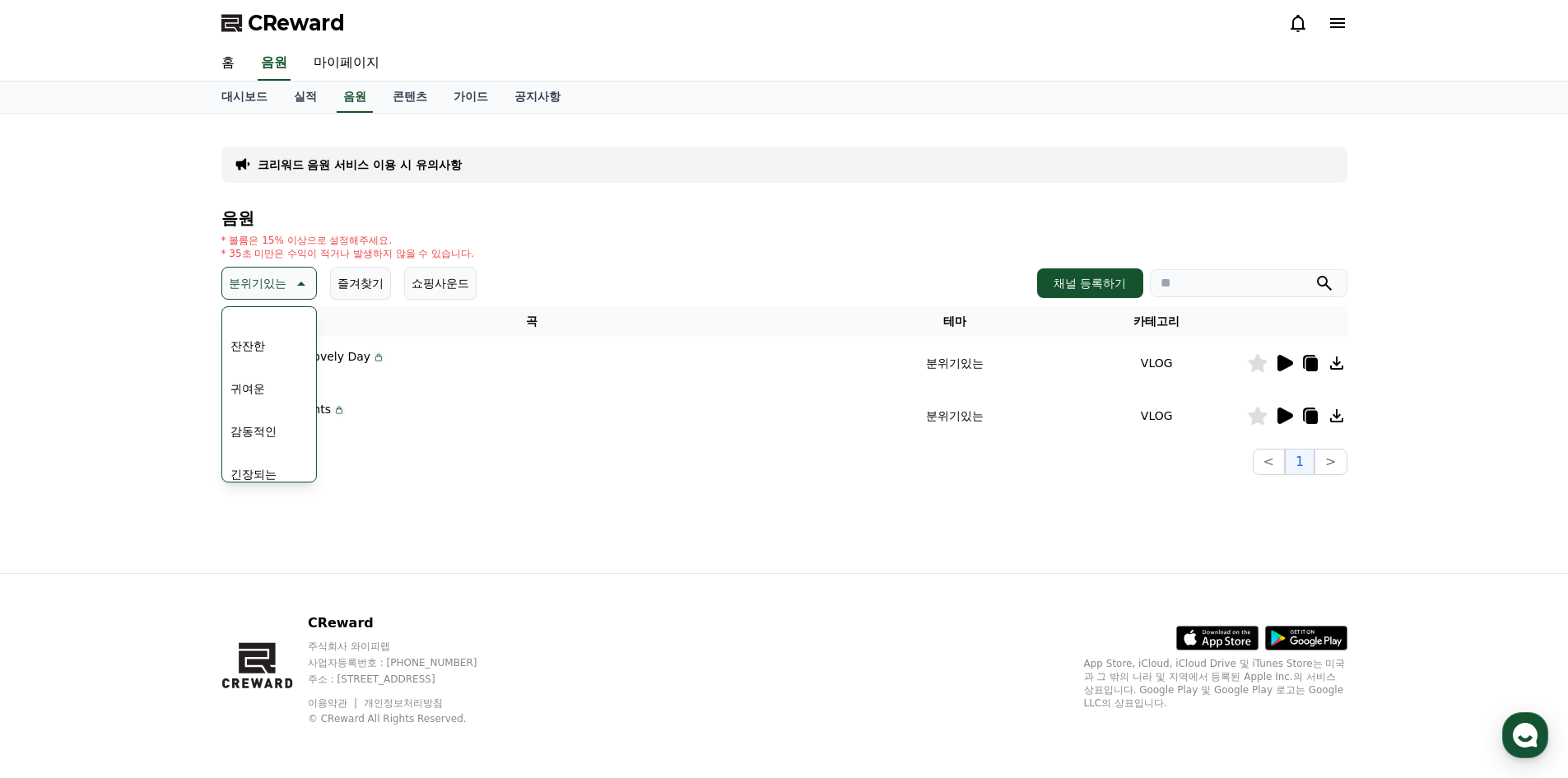
scroll to position [596, 0]
click at [258, 374] on button "잔잔한" at bounding box center [248, 373] width 48 height 36
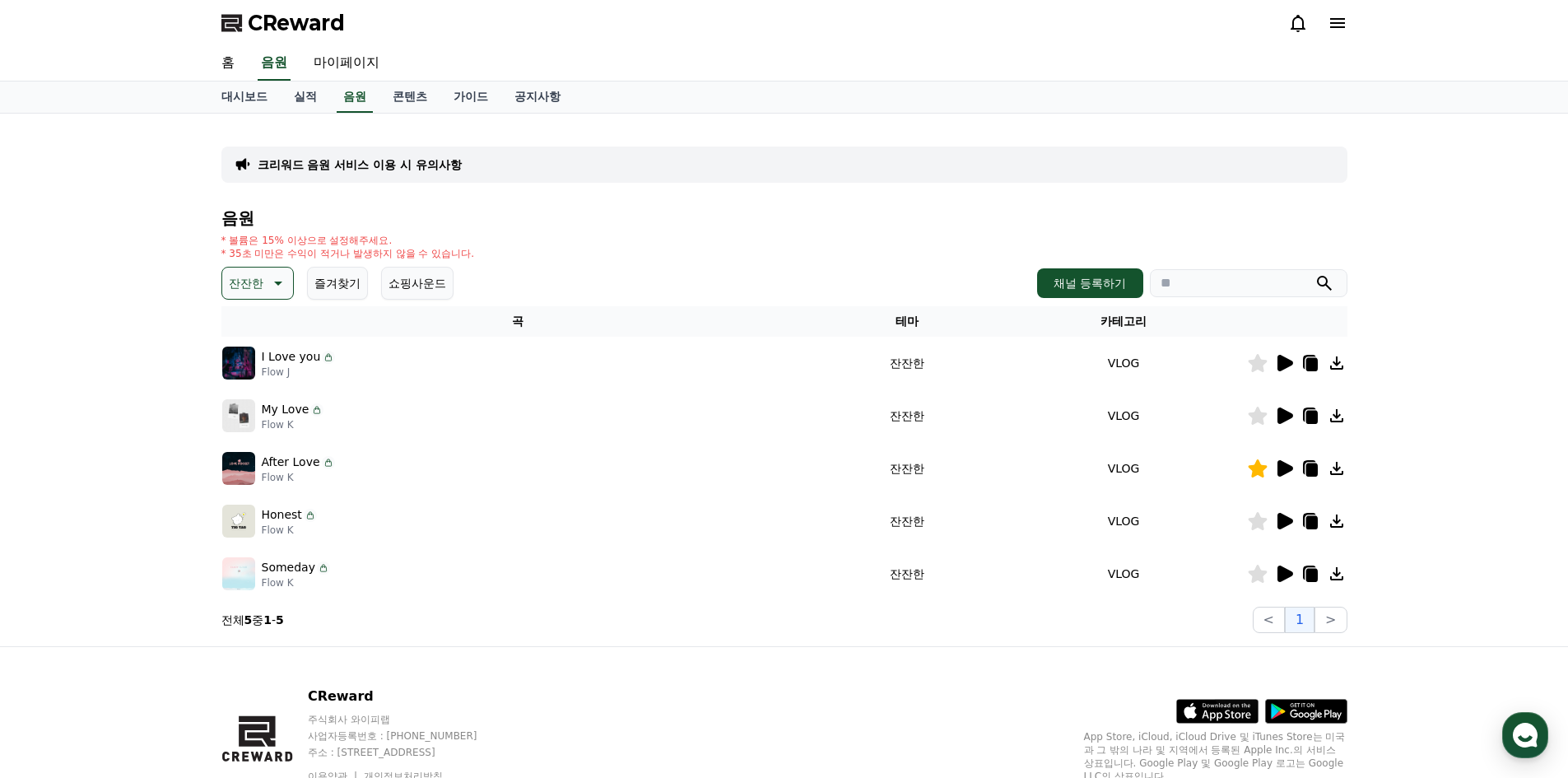
click at [1280, 370] on icon at bounding box center [1286, 363] width 15 height 16
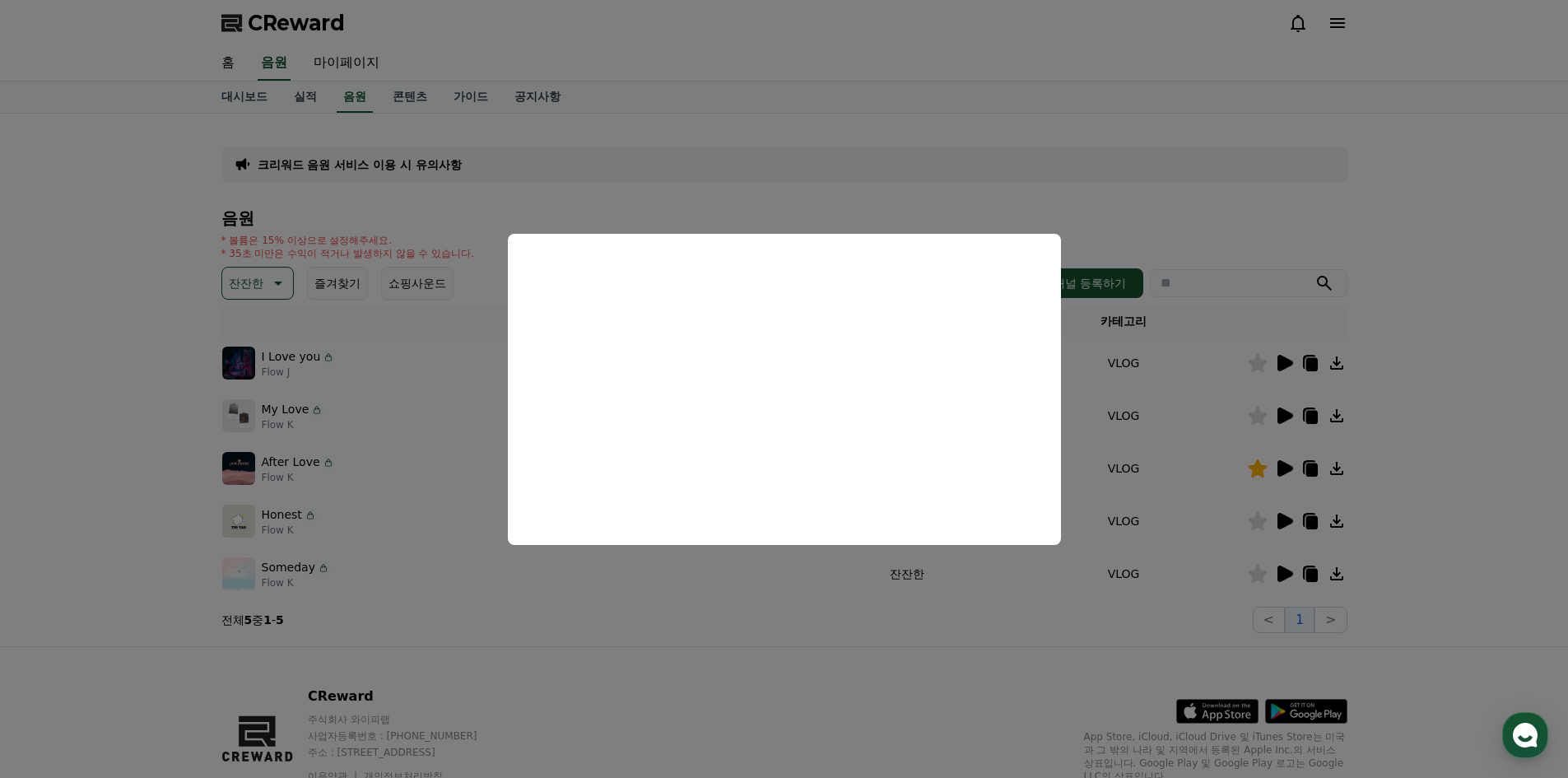
click at [1284, 415] on button "close modal" at bounding box center [784, 389] width 1568 height 778
click at [1284, 415] on icon at bounding box center [1286, 415] width 15 height 16
click at [1292, 523] on button "close modal" at bounding box center [784, 389] width 1568 height 778
click at [1292, 523] on icon at bounding box center [1284, 521] width 20 height 20
click at [1288, 570] on button "close modal" at bounding box center [784, 389] width 1568 height 778
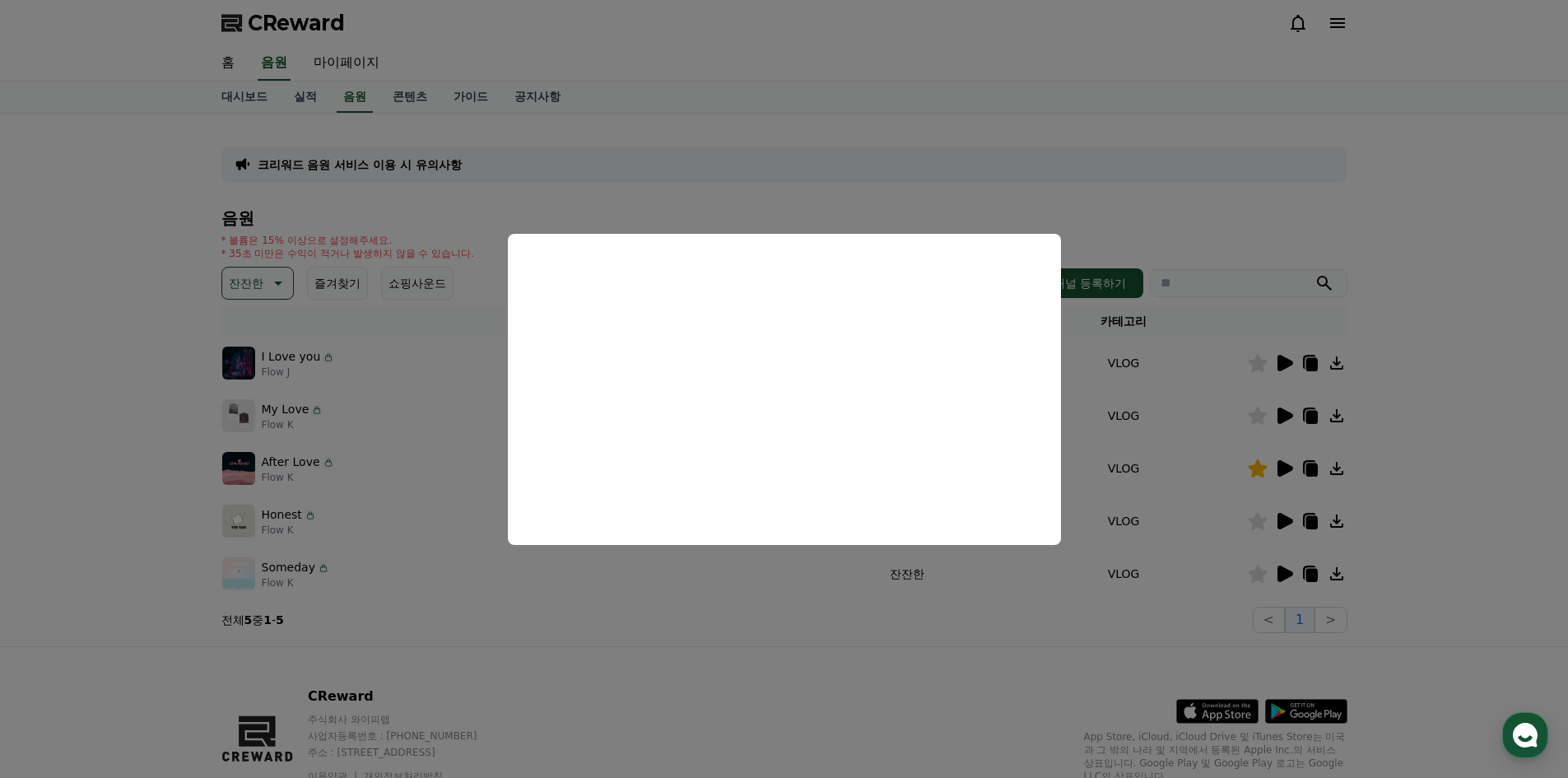
click at [1288, 570] on icon at bounding box center [1286, 573] width 15 height 16
click at [256, 280] on button "close modal" at bounding box center [784, 389] width 1568 height 778
click at [256, 280] on p "잔잔한" at bounding box center [246, 283] width 34 height 23
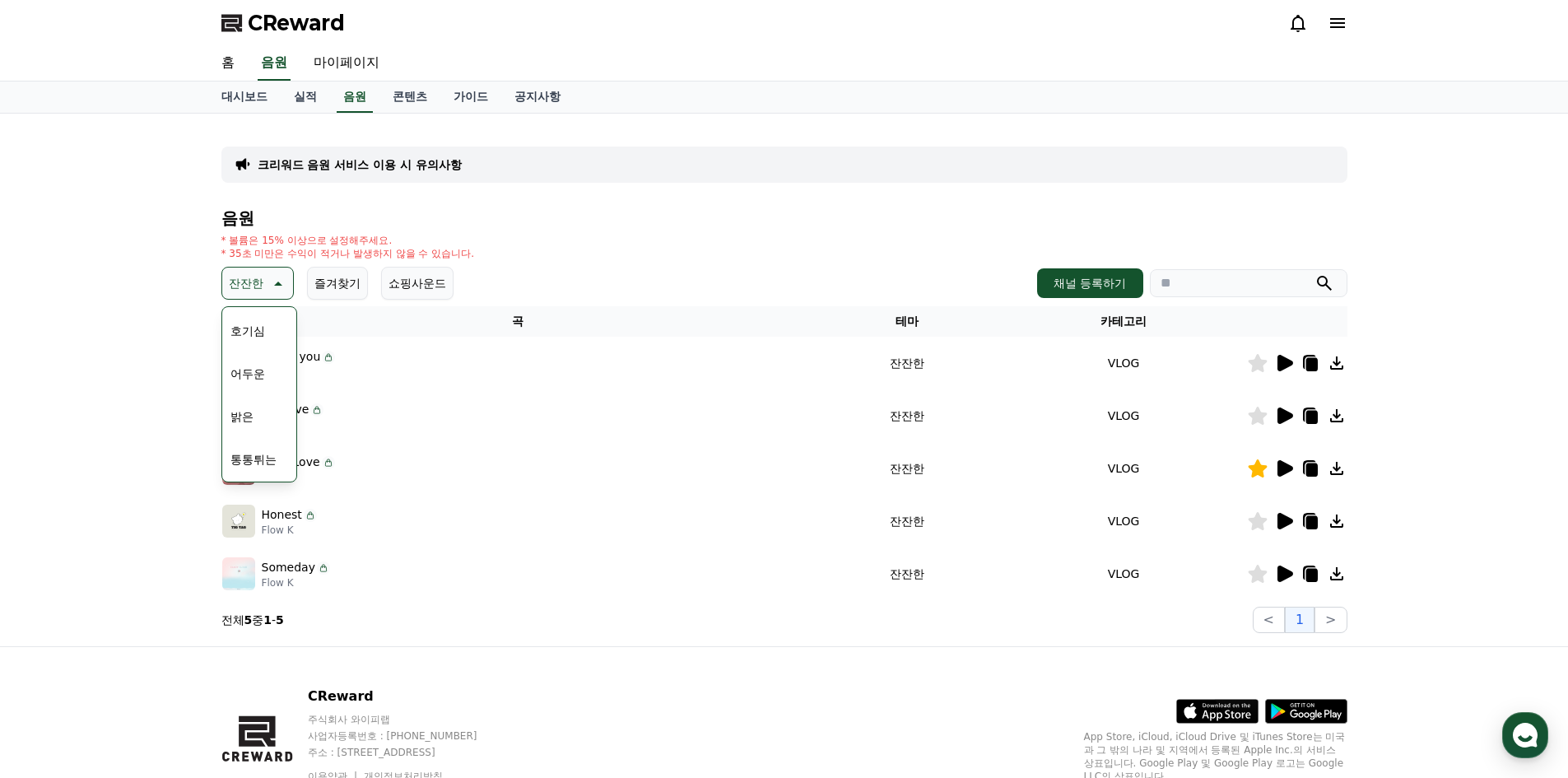
scroll to position [82, 0]
click at [257, 410] on button "밝은" at bounding box center [242, 416] width 36 height 36
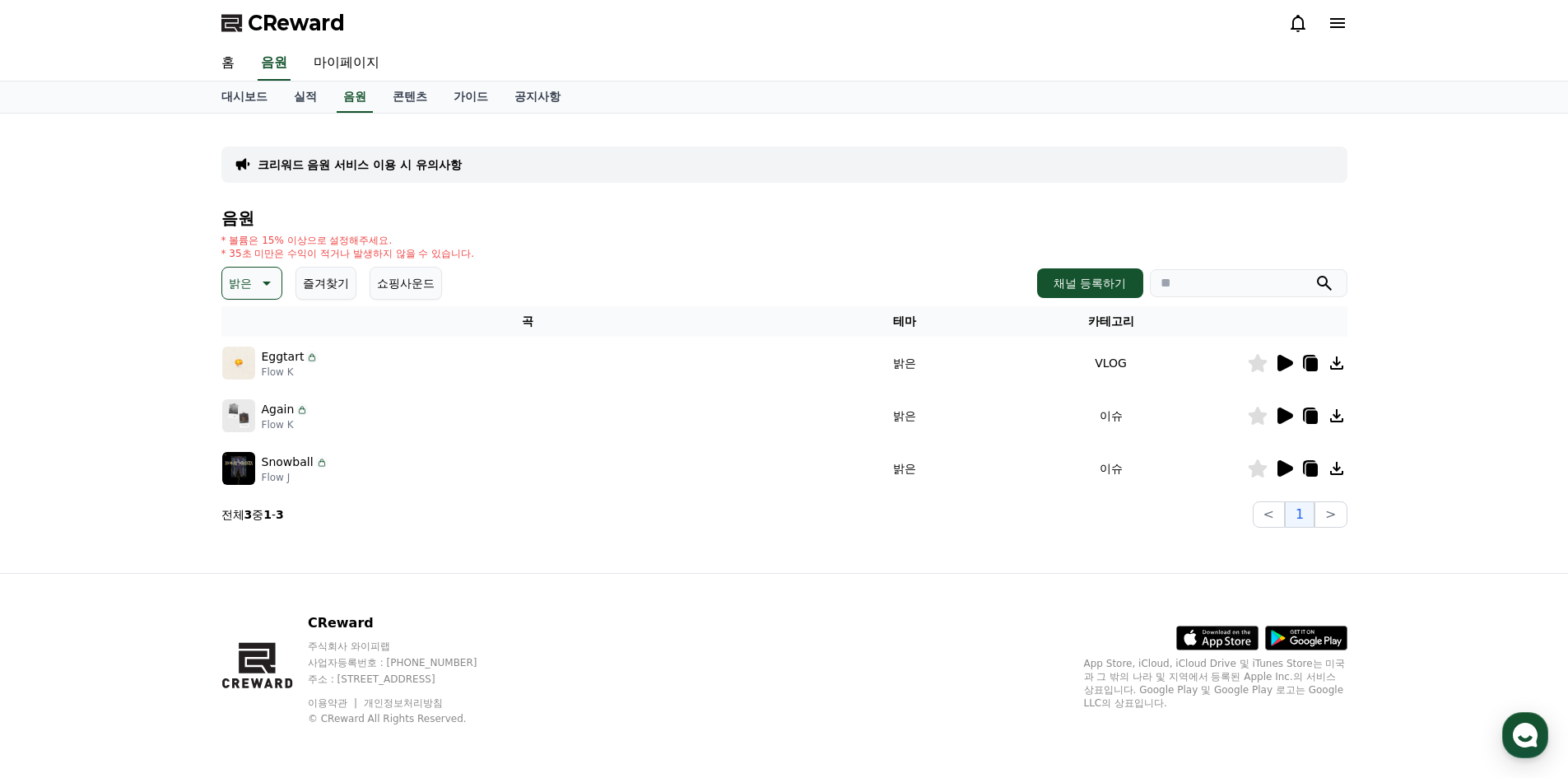
click at [1285, 359] on icon at bounding box center [1286, 363] width 15 height 16
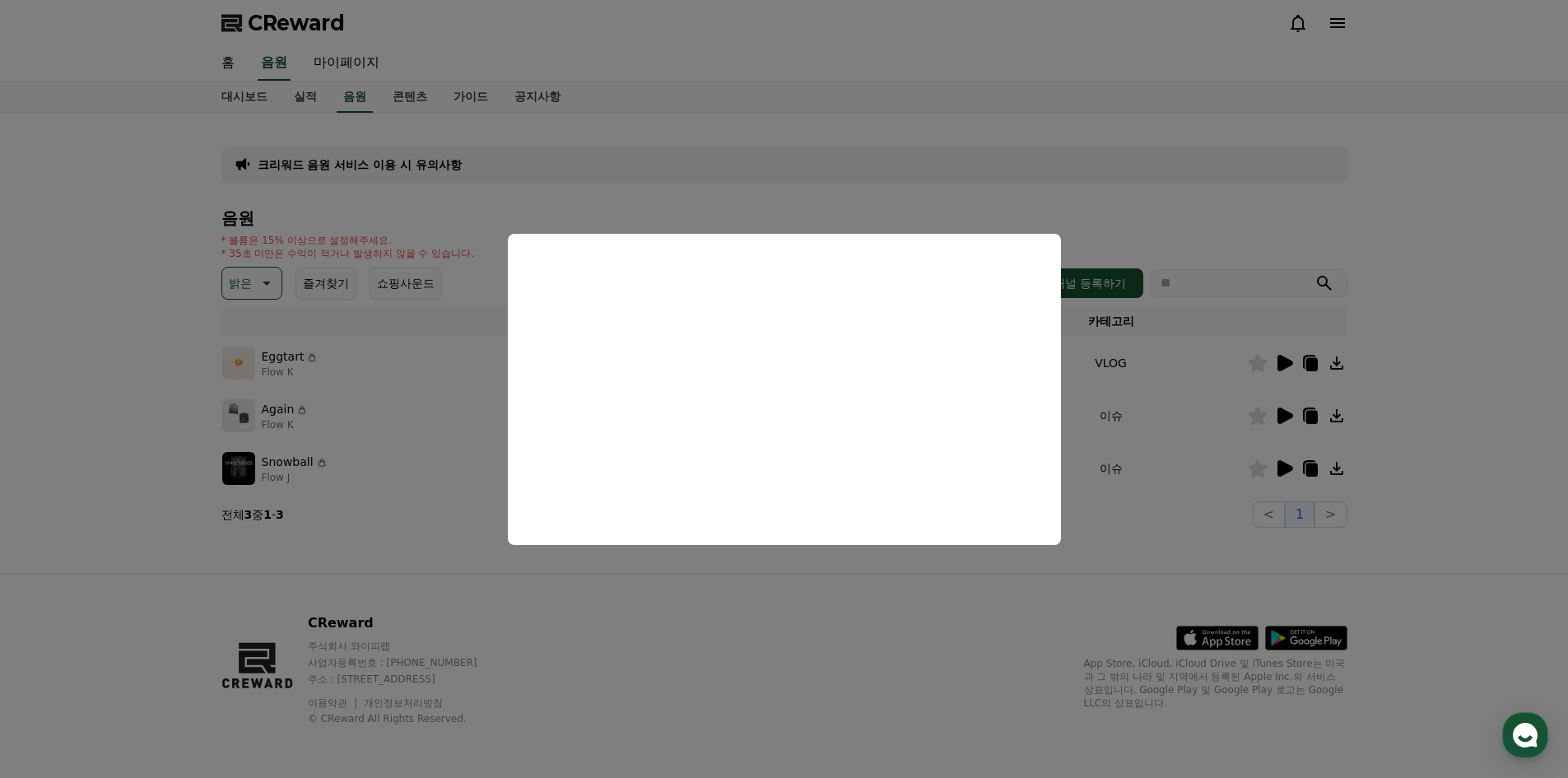
click at [1283, 416] on button "close modal" at bounding box center [784, 389] width 1568 height 778
click at [1283, 416] on icon at bounding box center [1286, 415] width 15 height 16
click at [1283, 464] on button "close modal" at bounding box center [784, 389] width 1568 height 778
click at [1283, 464] on icon at bounding box center [1286, 468] width 15 height 16
click at [248, 281] on button "close modal" at bounding box center [784, 389] width 1568 height 778
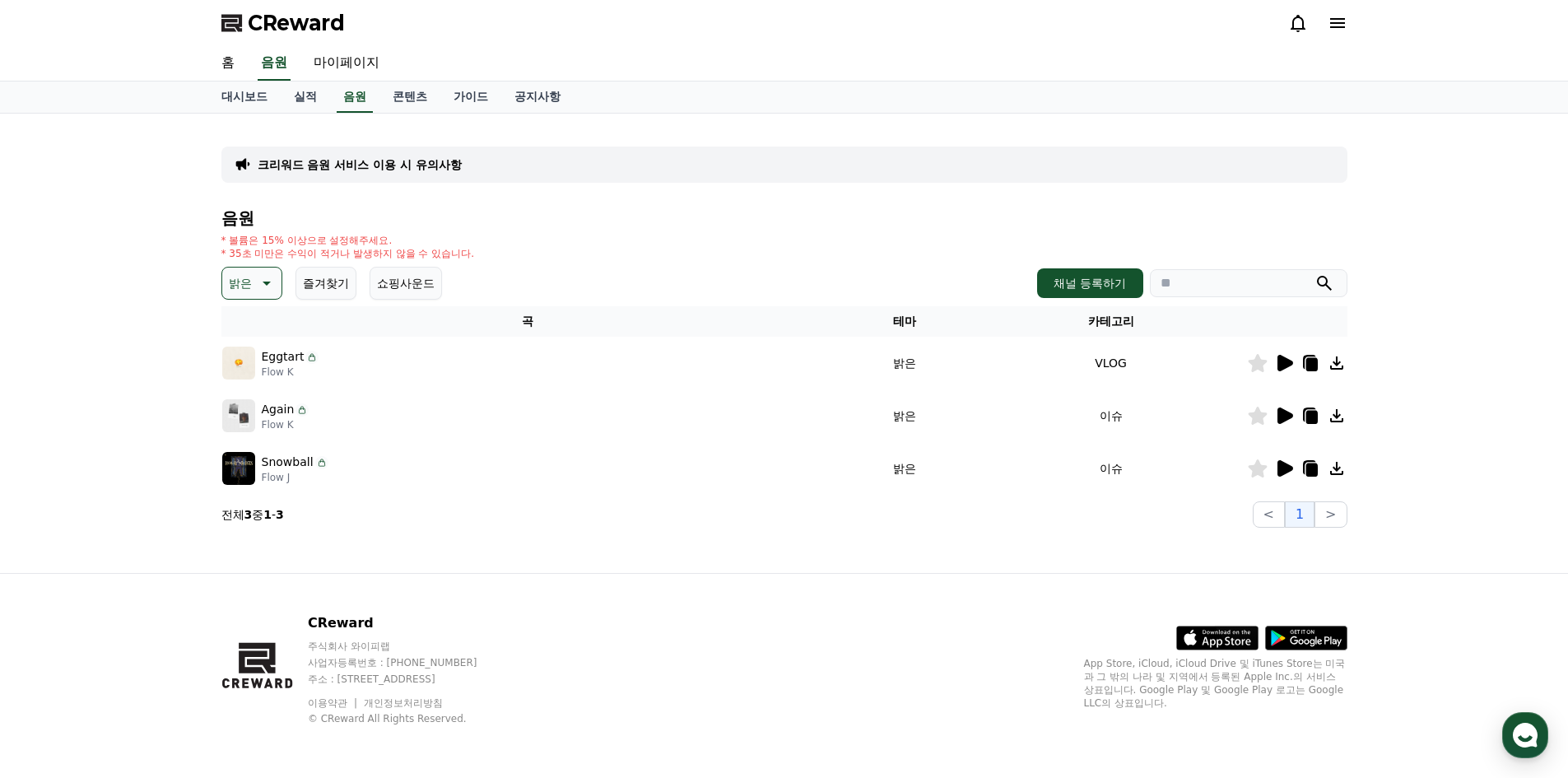
click at [261, 285] on icon at bounding box center [265, 283] width 20 height 20
click at [256, 413] on button "호기심" at bounding box center [248, 413] width 48 height 36
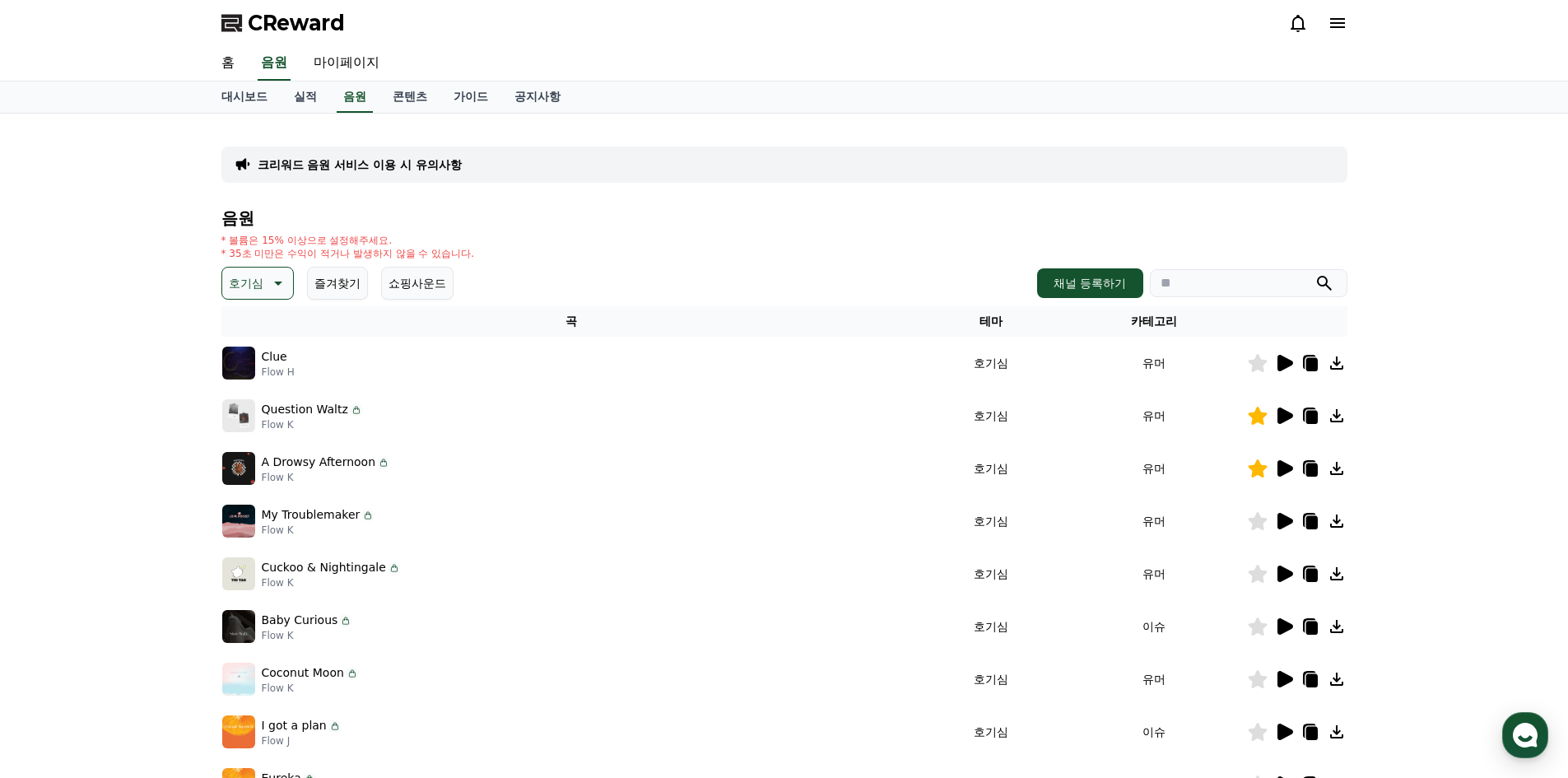
click at [1281, 362] on icon at bounding box center [1286, 363] width 15 height 16
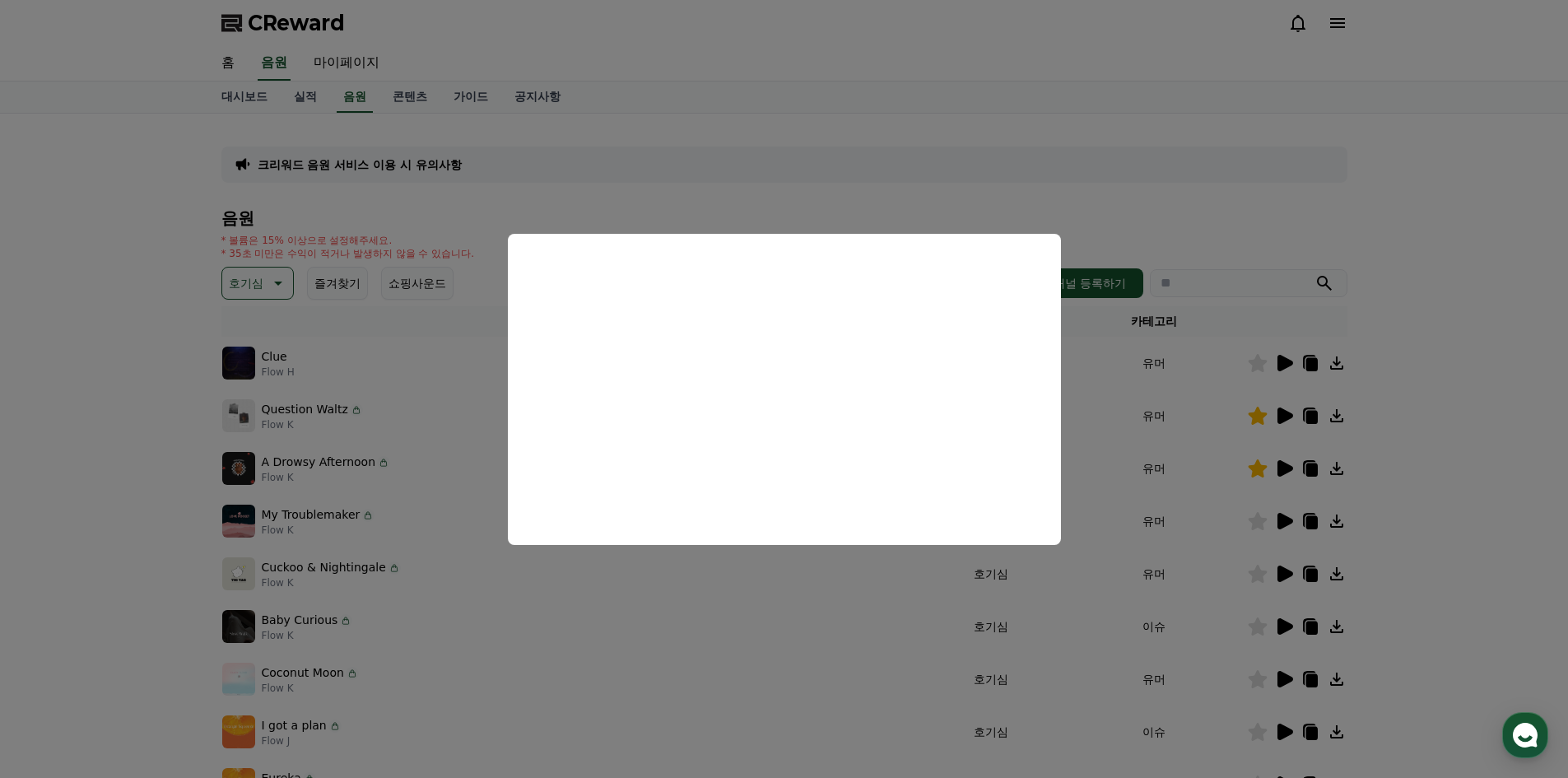
click at [1204, 232] on button "close modal" at bounding box center [784, 389] width 1568 height 778
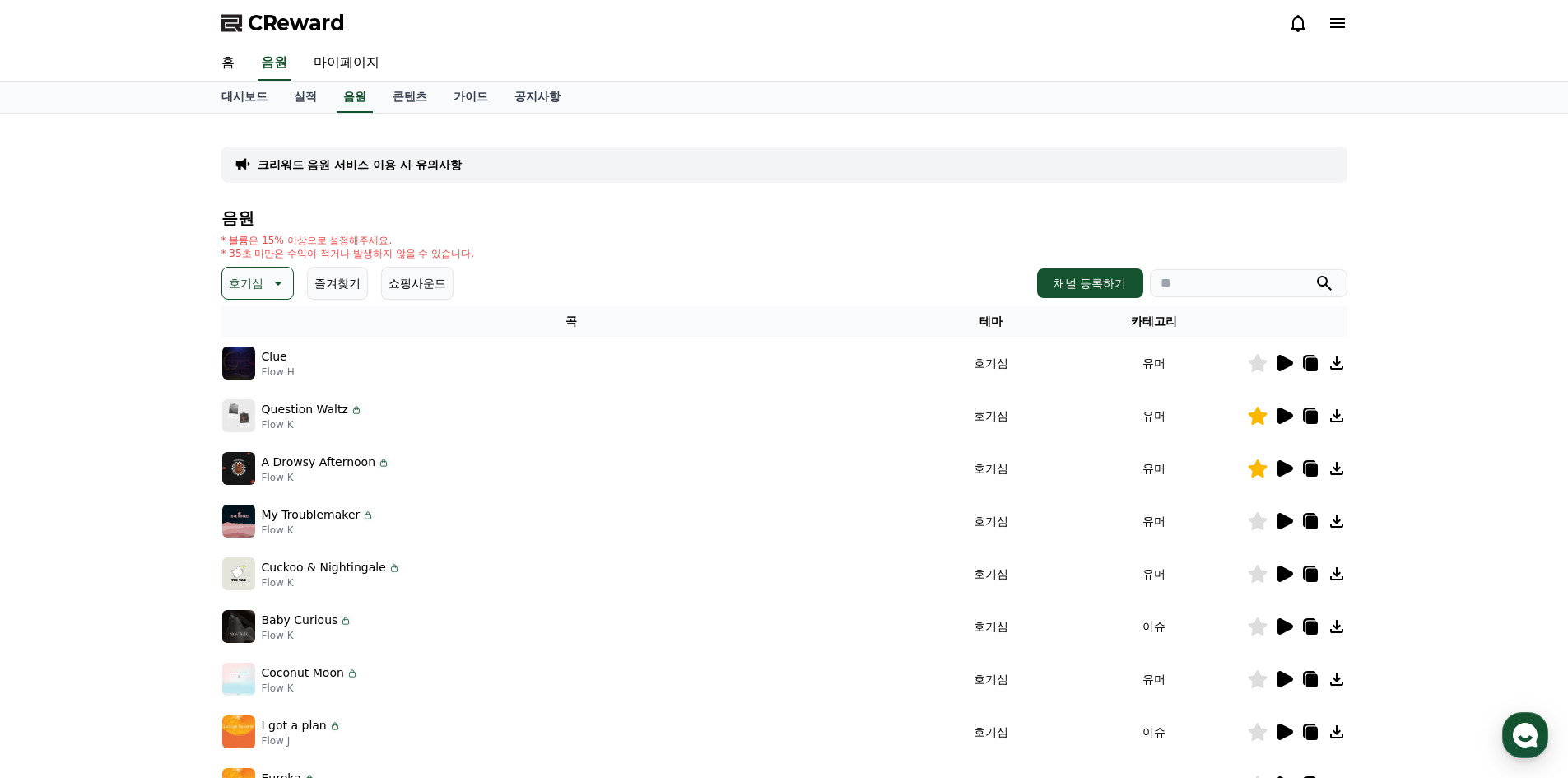
click at [1253, 373] on td at bounding box center [1297, 363] width 100 height 52
click at [1257, 367] on icon at bounding box center [1257, 363] width 19 height 18
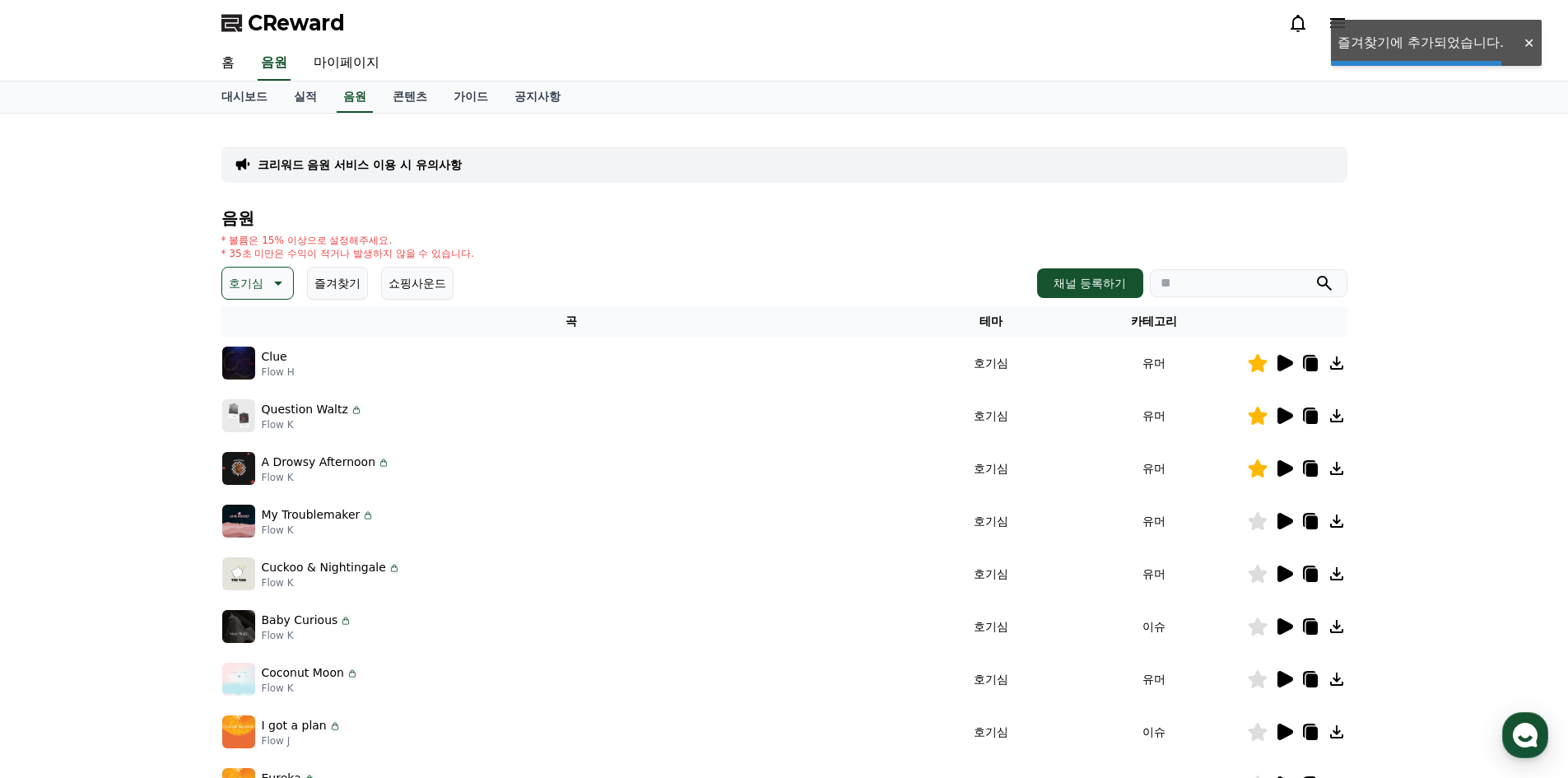
scroll to position [165, 0]
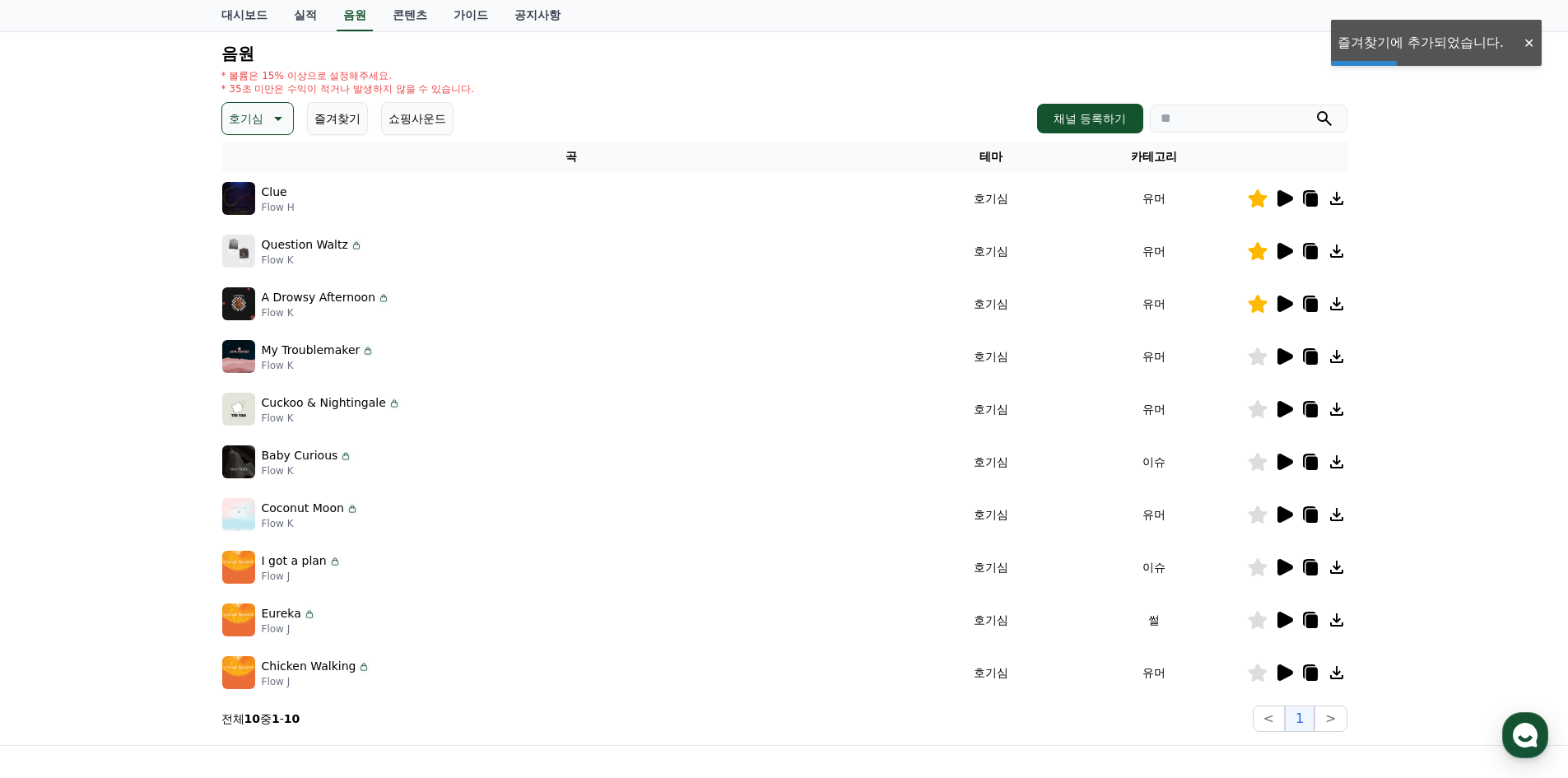
click at [1280, 353] on icon at bounding box center [1286, 356] width 15 height 16
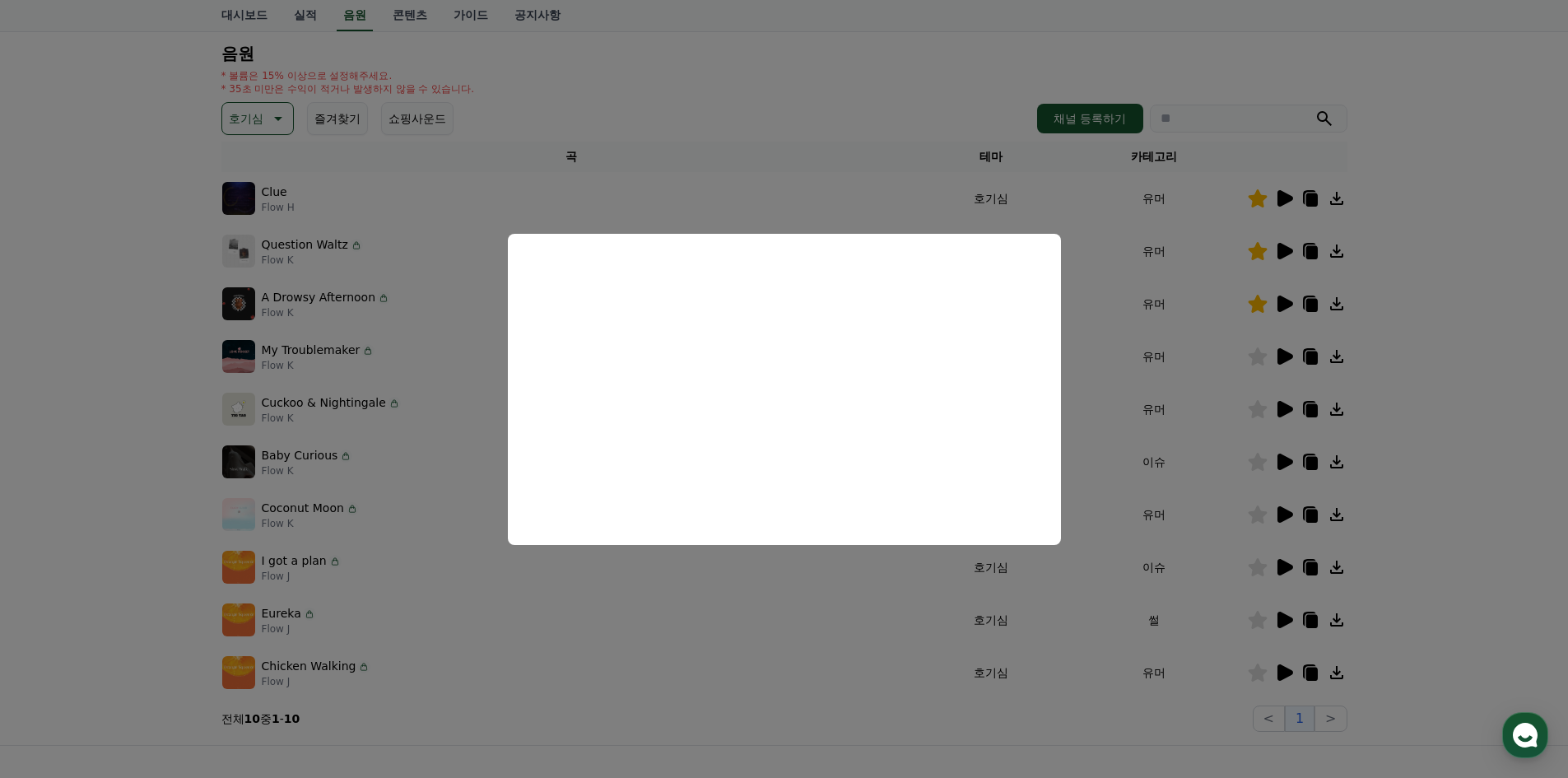
click at [1280, 412] on button "close modal" at bounding box center [784, 389] width 1568 height 778
click at [1280, 412] on icon at bounding box center [1286, 408] width 15 height 16
click at [1280, 459] on button "close modal" at bounding box center [784, 389] width 1568 height 778
click at [1280, 459] on icon at bounding box center [1286, 461] width 15 height 16
click at [1280, 516] on button "close modal" at bounding box center [784, 389] width 1568 height 778
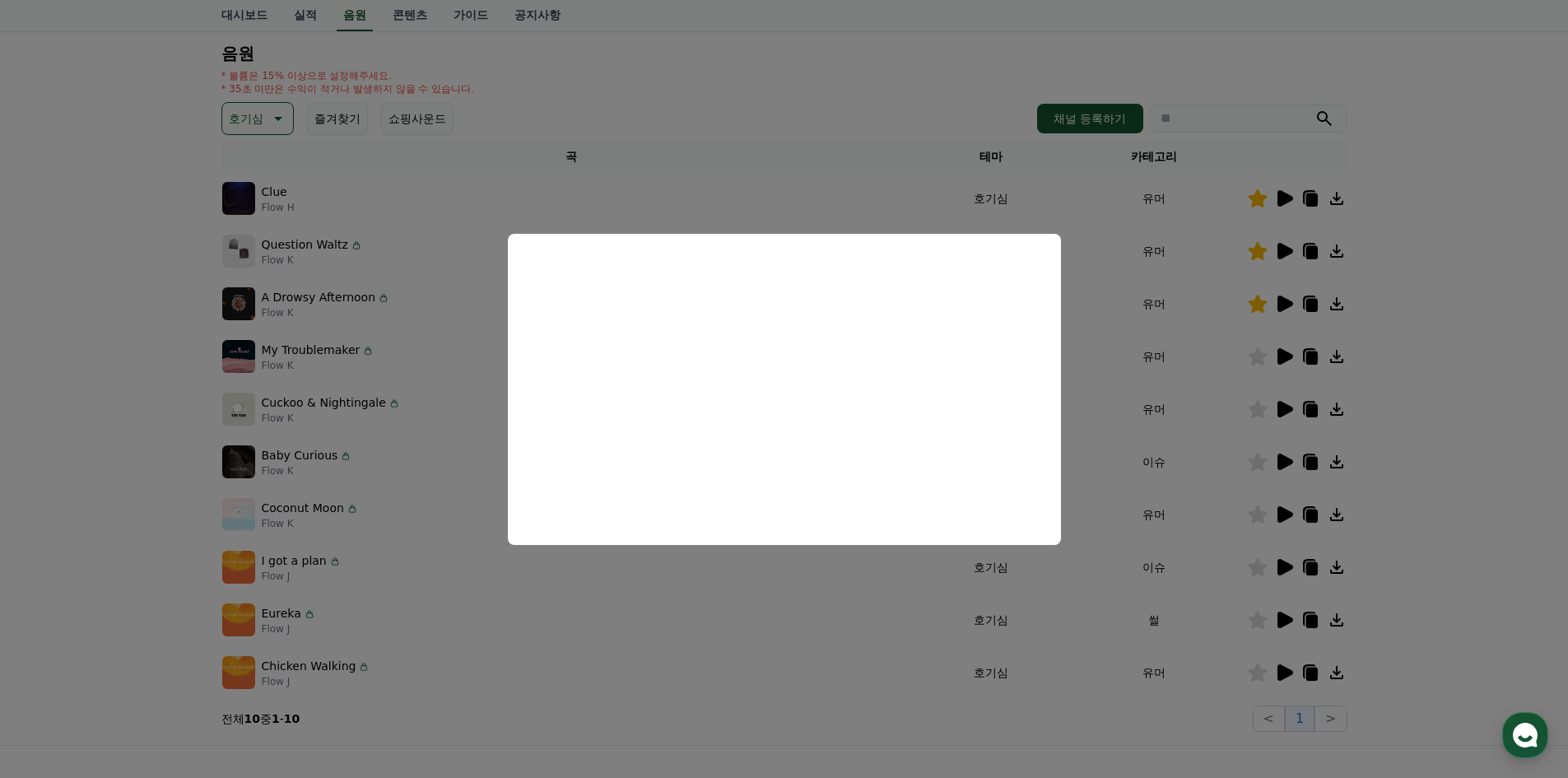
click at [1280, 516] on icon at bounding box center [1286, 514] width 15 height 16
click at [1280, 571] on button "close modal" at bounding box center [784, 389] width 1568 height 778
click at [1280, 571] on icon at bounding box center [1286, 567] width 15 height 16
click at [1256, 572] on button "close modal" at bounding box center [784, 389] width 1568 height 778
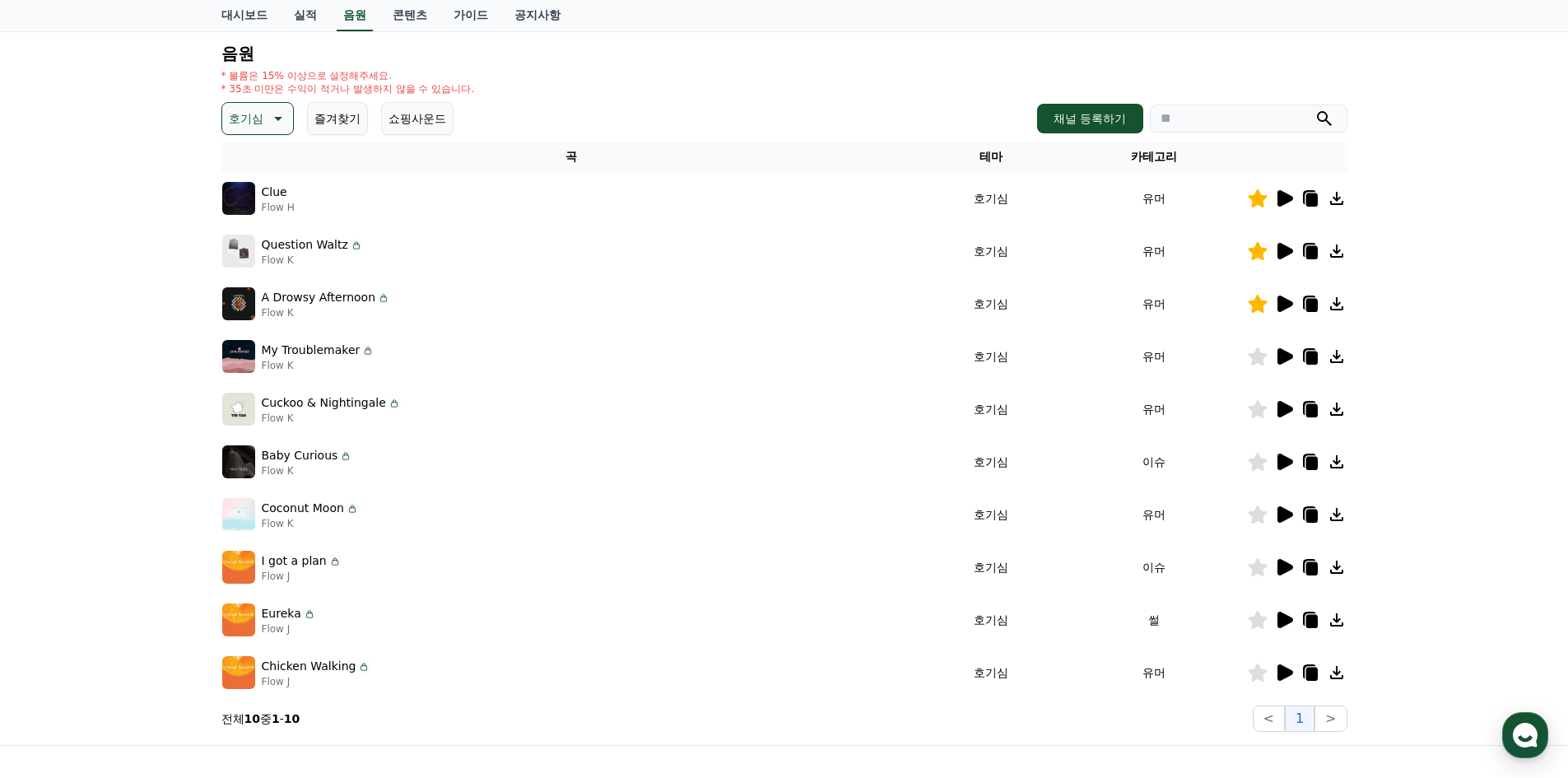
click at [1256, 567] on icon at bounding box center [1257, 567] width 19 height 18
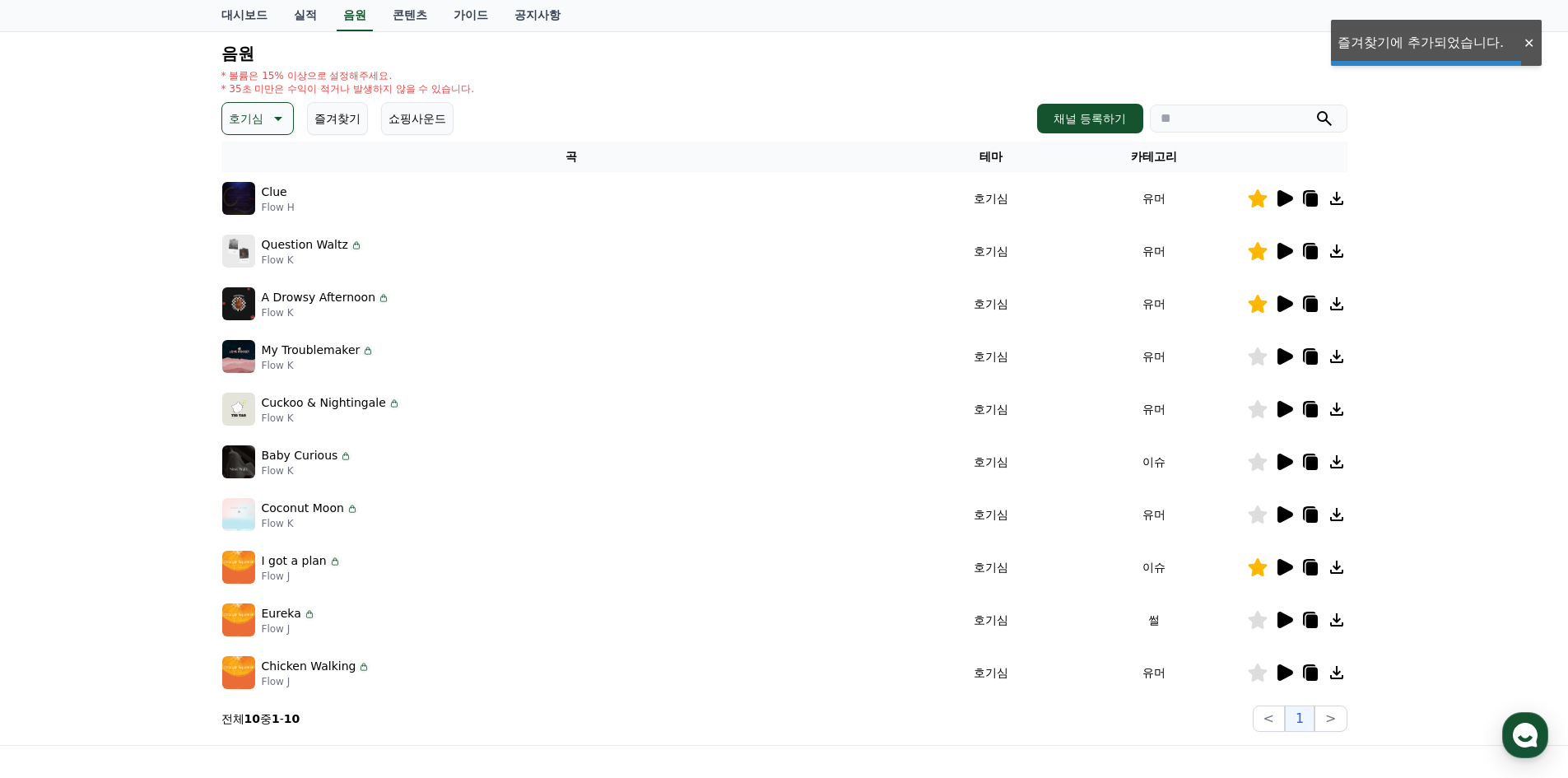
click at [1260, 516] on icon at bounding box center [1257, 514] width 19 height 18
click at [1282, 630] on td at bounding box center [1297, 619] width 100 height 52
click at [1287, 623] on icon at bounding box center [1286, 619] width 15 height 16
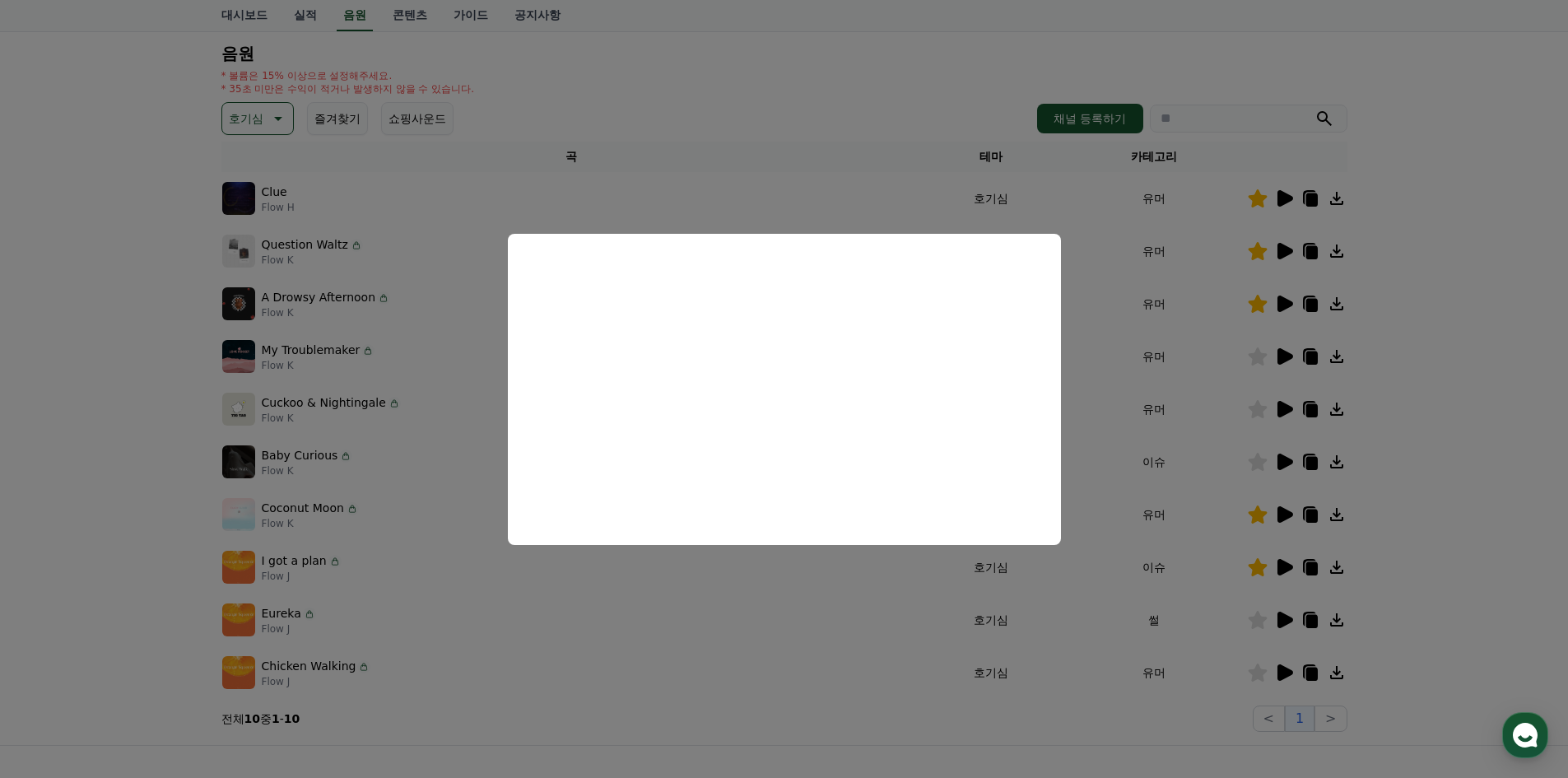
click at [1280, 669] on button "close modal" at bounding box center [784, 389] width 1568 height 778
click at [1282, 669] on icon at bounding box center [1286, 672] width 15 height 16
click at [1289, 489] on button "close modal" at bounding box center [784, 389] width 1568 height 778
click at [1288, 515] on icon at bounding box center [1286, 514] width 15 height 16
click at [1282, 564] on button "close modal" at bounding box center [784, 389] width 1568 height 778
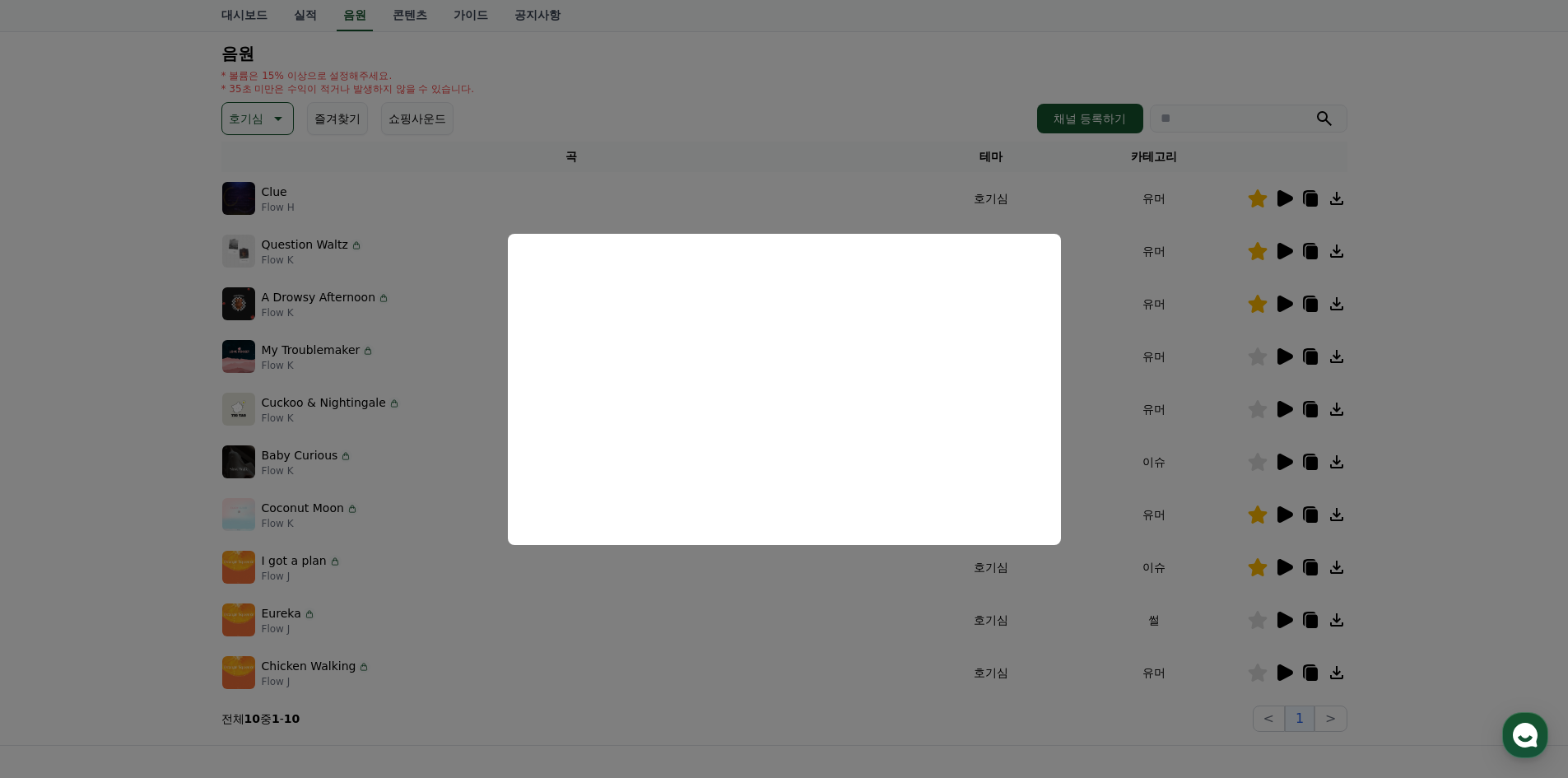
click at [1282, 564] on icon at bounding box center [1286, 567] width 15 height 16
click at [1282, 512] on button "close modal" at bounding box center [784, 389] width 1568 height 778
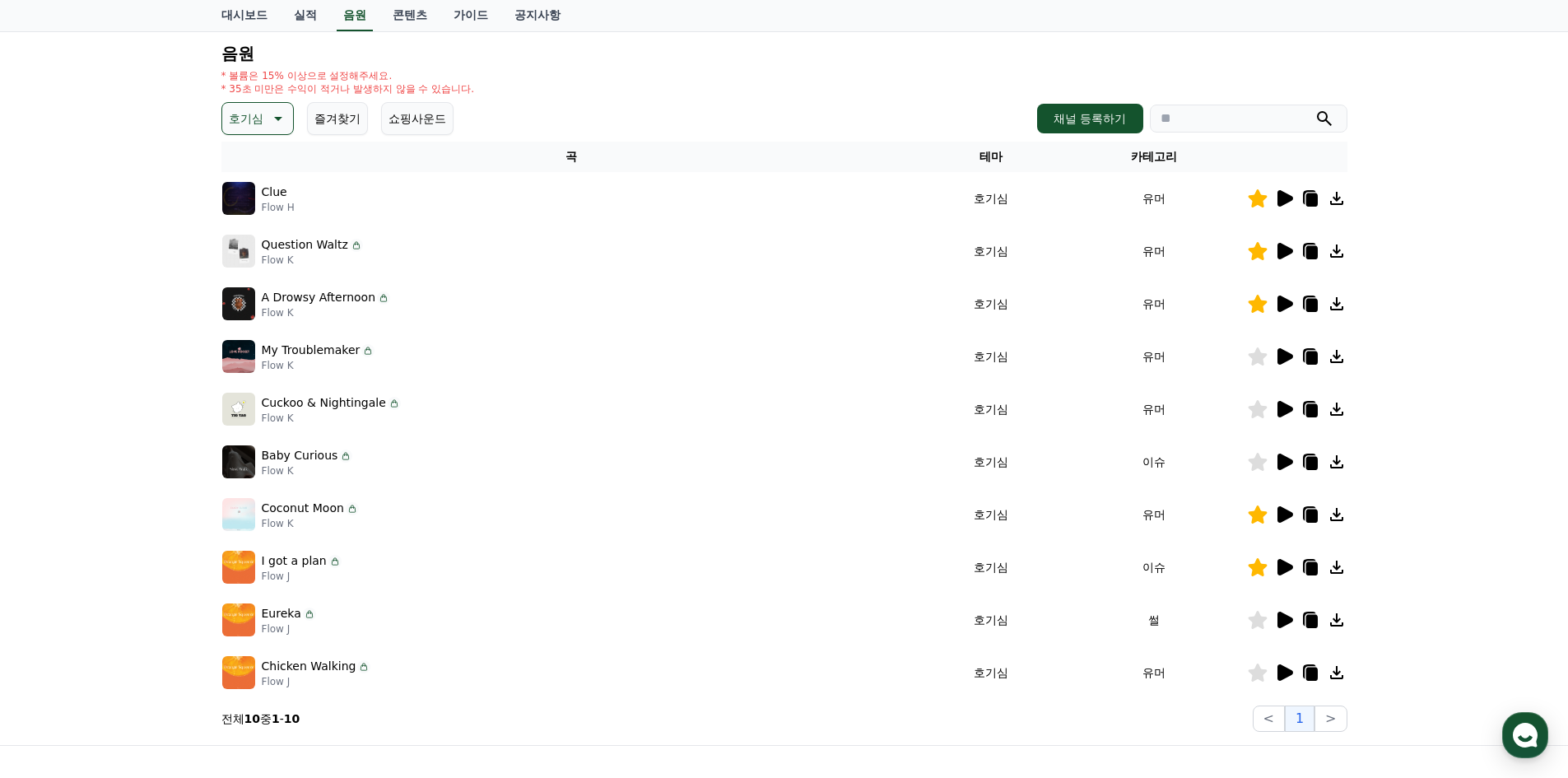
click at [1314, 517] on icon at bounding box center [1311, 516] width 11 height 13
